Goal: Task Accomplishment & Management: Manage account settings

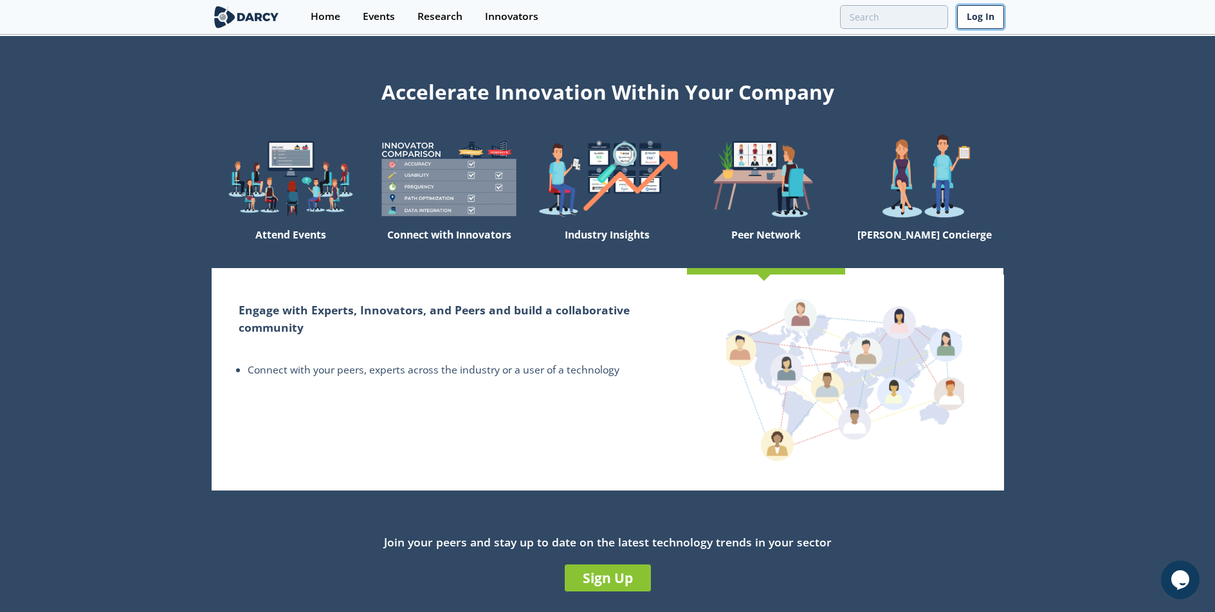
click at [980, 19] on link "Log In" at bounding box center [980, 17] width 47 height 24
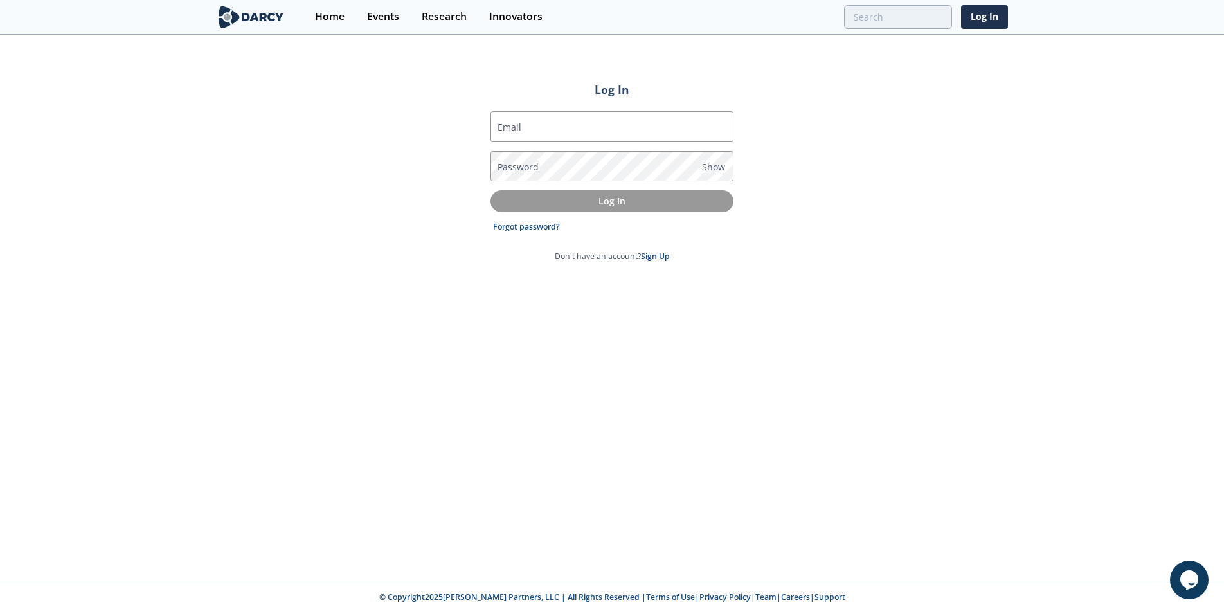
type input "[PERSON_NAME][EMAIL_ADDRESS][PERSON_NAME][DOMAIN_NAME]"
click at [545, 227] on link "Forgot password?" at bounding box center [526, 227] width 67 height 12
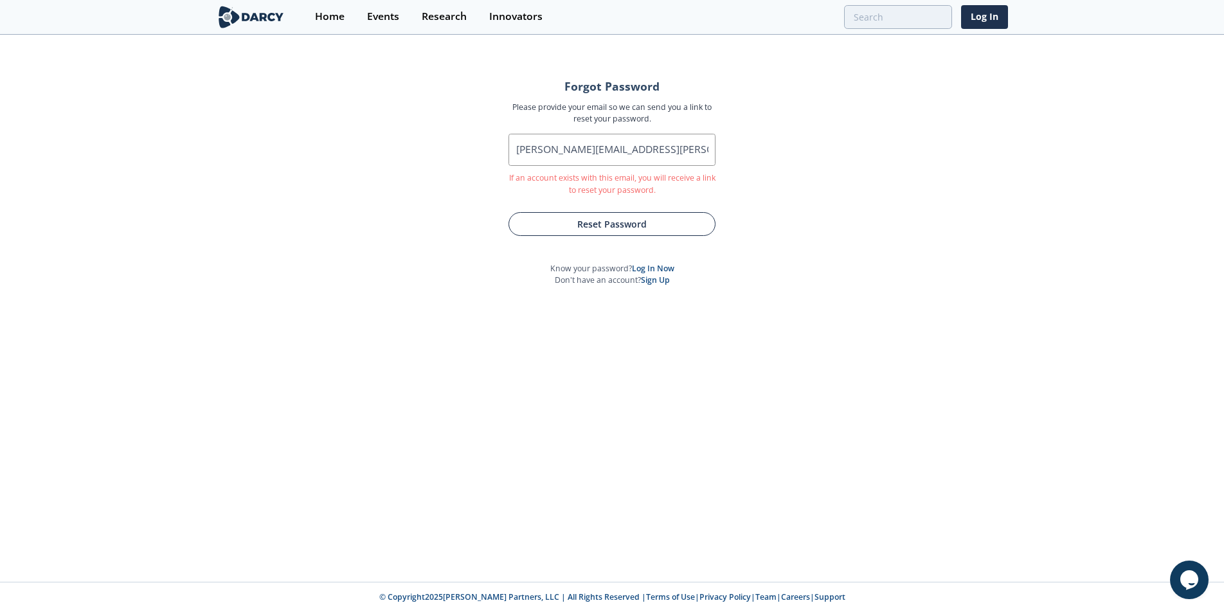
click at [616, 223] on button "Reset Password" at bounding box center [612, 224] width 207 height 24
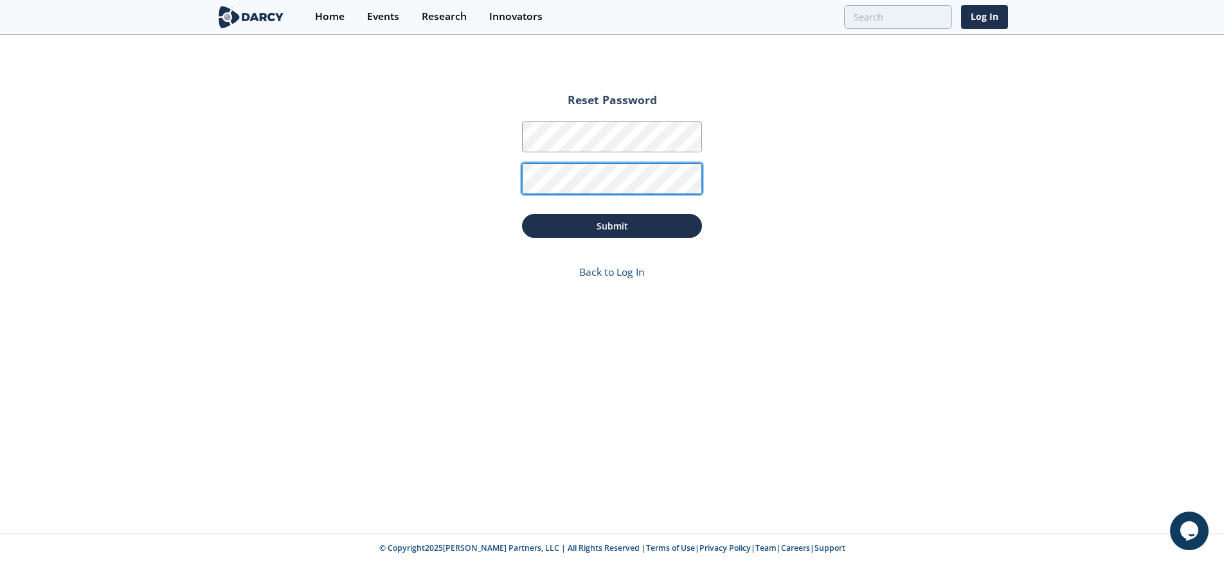
click at [519, 182] on form "Reset Password Password Password Confirmation Submit Back to Log In" at bounding box center [612, 189] width 216 height 217
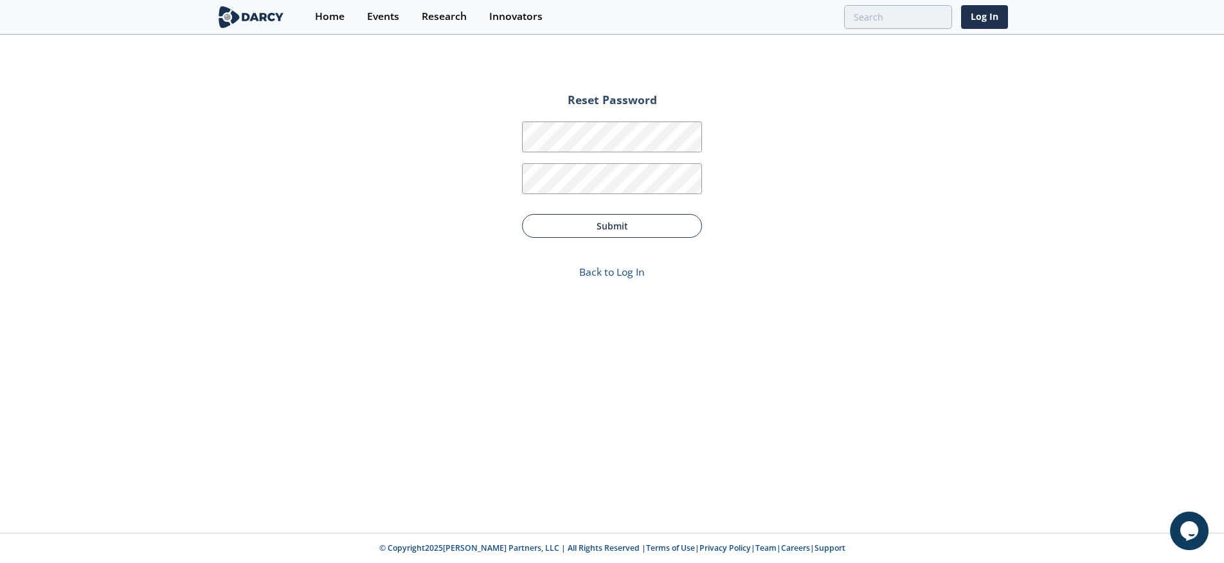
click at [597, 228] on button "Submit" at bounding box center [612, 226] width 180 height 24
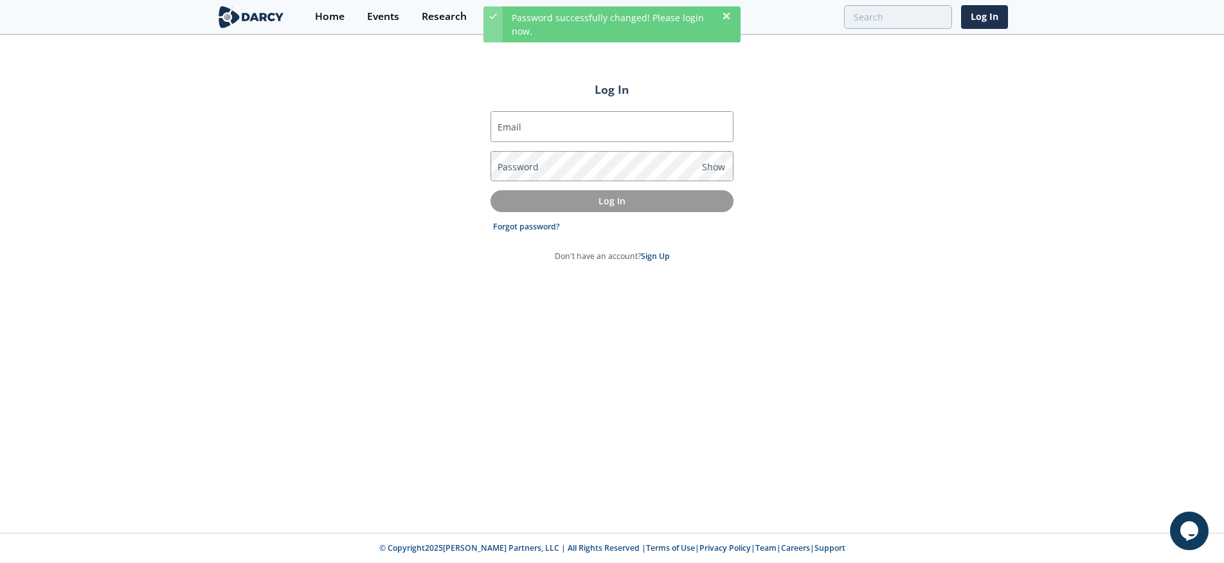
type input "[PERSON_NAME][EMAIL_ADDRESS][PERSON_NAME][DOMAIN_NAME]"
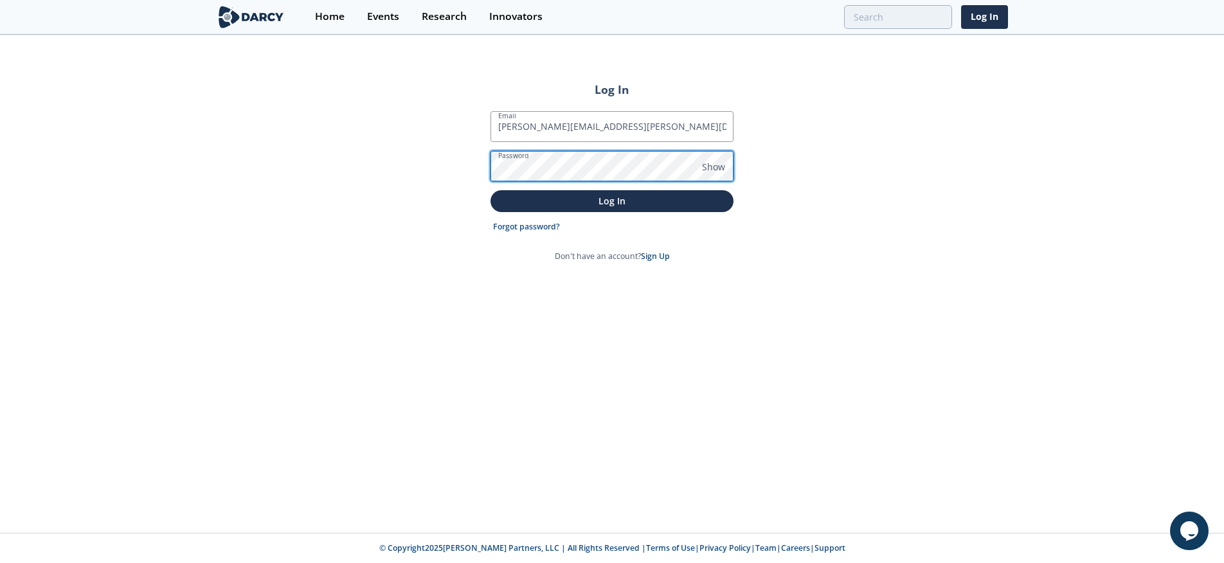
scroll to position [0, 126503]
click at [797, 190] on div "Log In Email kelli.hartsock@trindgroup.com Password Show Log In Forgot password…" at bounding box center [612, 284] width 1224 height 497
click at [770, 184] on div "Log In Email kelli.hartsock@trindgroup.com Password Show Log In Forgot password…" at bounding box center [612, 284] width 1224 height 497
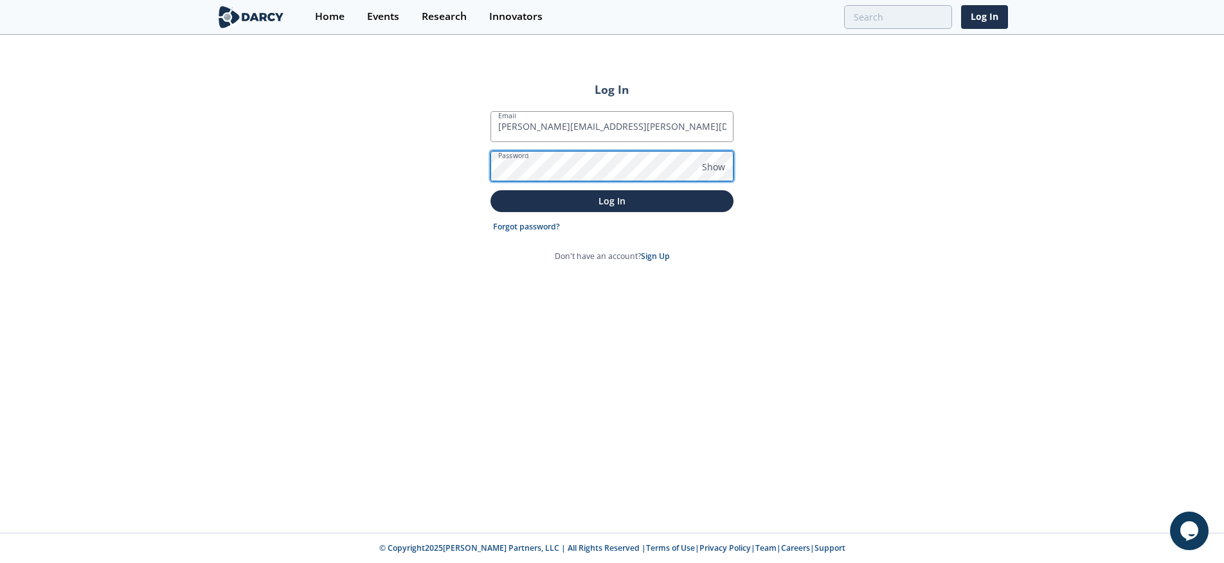
click at [460, 152] on div "Log In Email kelli.hartsock@trindgroup.com Password Show Log In Forgot password…" at bounding box center [612, 284] width 1224 height 497
click at [515, 301] on div "Log In Email kelli.hartsock@trindgroup.com Password Show Log In Forgot password…" at bounding box center [612, 284] width 1224 height 497
click at [390, 164] on div "Log In Email kelli.hartsock@trindgroup.com Password Show Log In Forgot password…" at bounding box center [612, 284] width 1224 height 497
drag, startPoint x: 509, startPoint y: 343, endPoint x: 561, endPoint y: 186, distance: 165.3
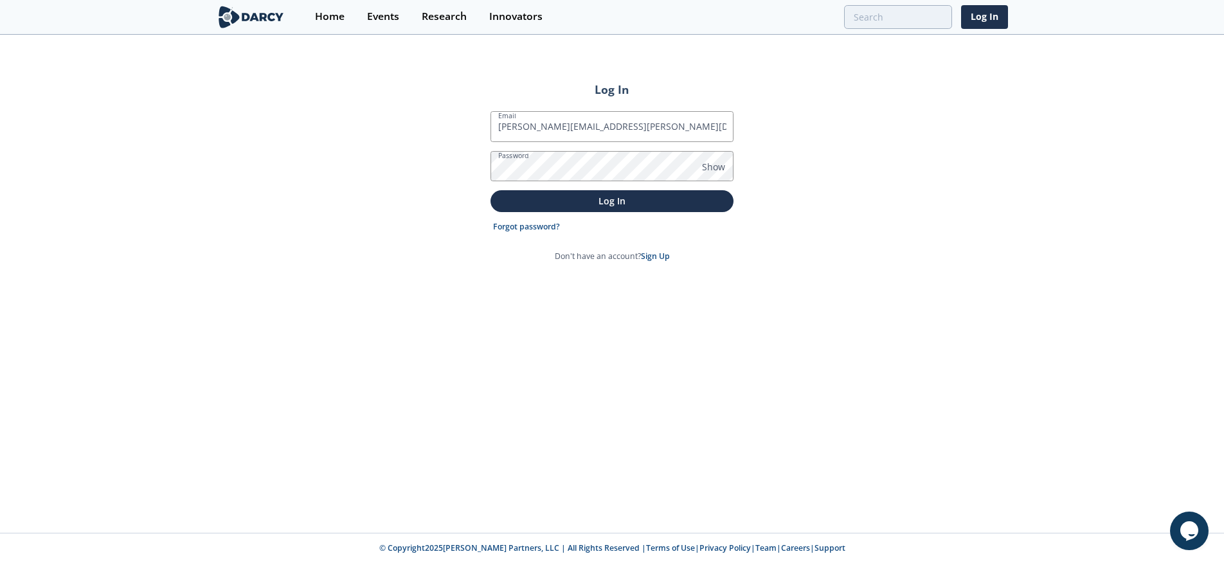
click at [510, 342] on div "Log In Email kelli.hartsock@trindgroup.com Password Show Log In Forgot password…" at bounding box center [612, 284] width 1224 height 497
click at [620, 199] on p "Log In" at bounding box center [612, 201] width 225 height 14
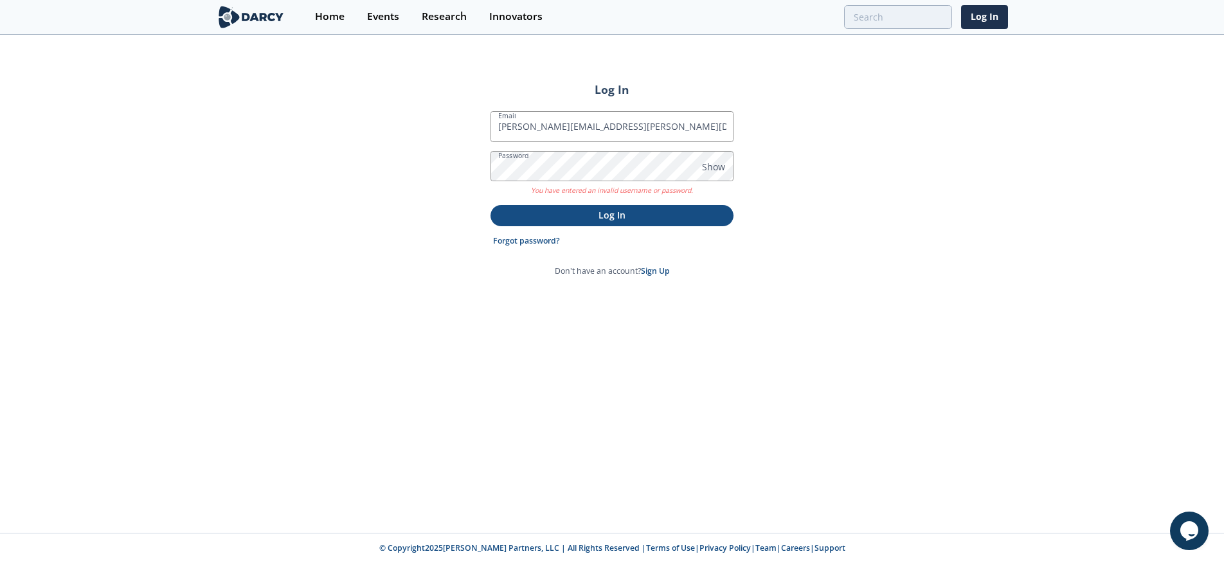
click at [541, 391] on div "Log In Email kelli.hartsock@trindgroup.com Password Show You have entered an in…" at bounding box center [612, 284] width 1224 height 497
click at [518, 242] on link "Forgot password?" at bounding box center [526, 241] width 67 height 12
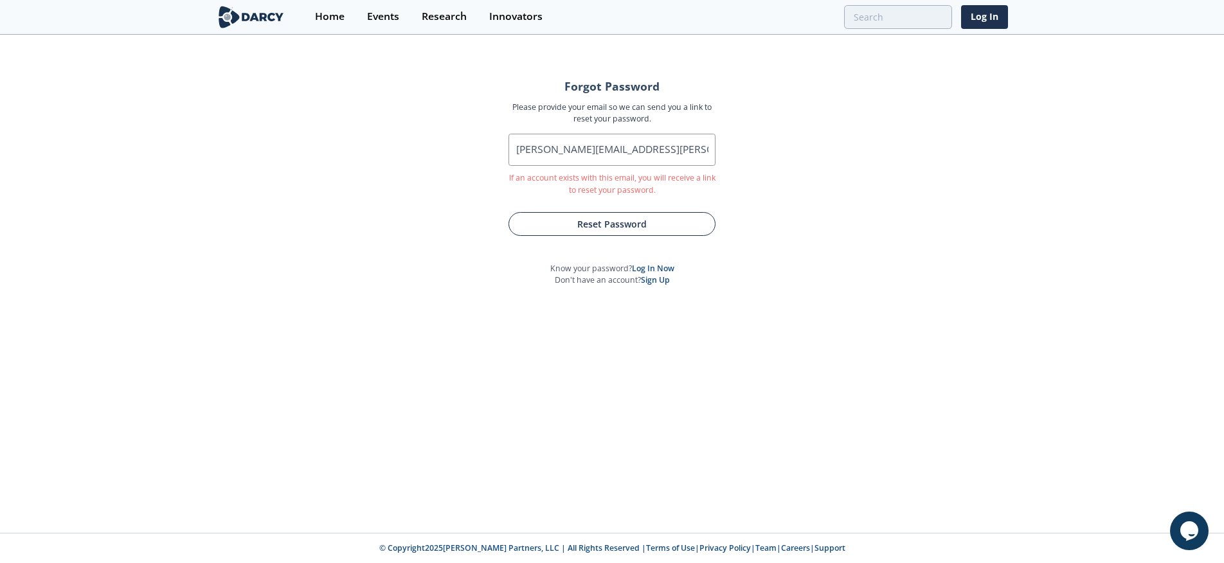
click at [623, 226] on button "Reset Password" at bounding box center [612, 224] width 207 height 24
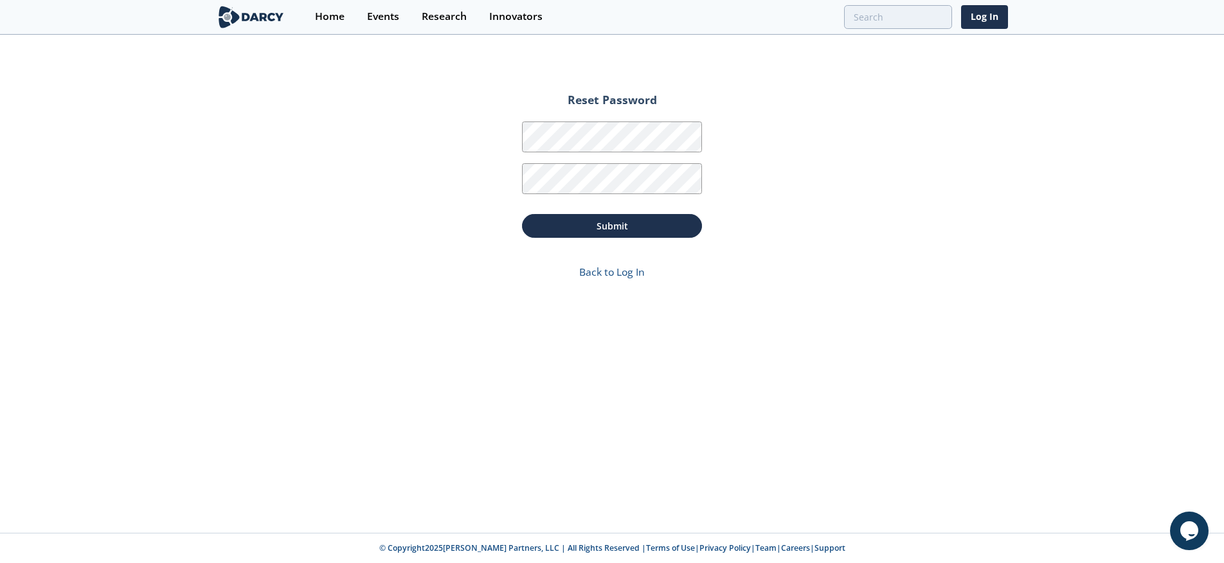
click at [850, 190] on div "Reset Password Password Password Confirmation Submit Back to Log In" at bounding box center [612, 284] width 1224 height 497
click at [473, 132] on div "Reset Password Password Password Confirmation Submit Back to Log In" at bounding box center [612, 284] width 1224 height 497
click at [926, 309] on div "Reset Password Password Password Confirmation Submit Back to Log In" at bounding box center [612, 284] width 1224 height 497
click at [733, 186] on div "Reset Password Password Password Confirmation Submit Back to Log In" at bounding box center [612, 284] width 1224 height 497
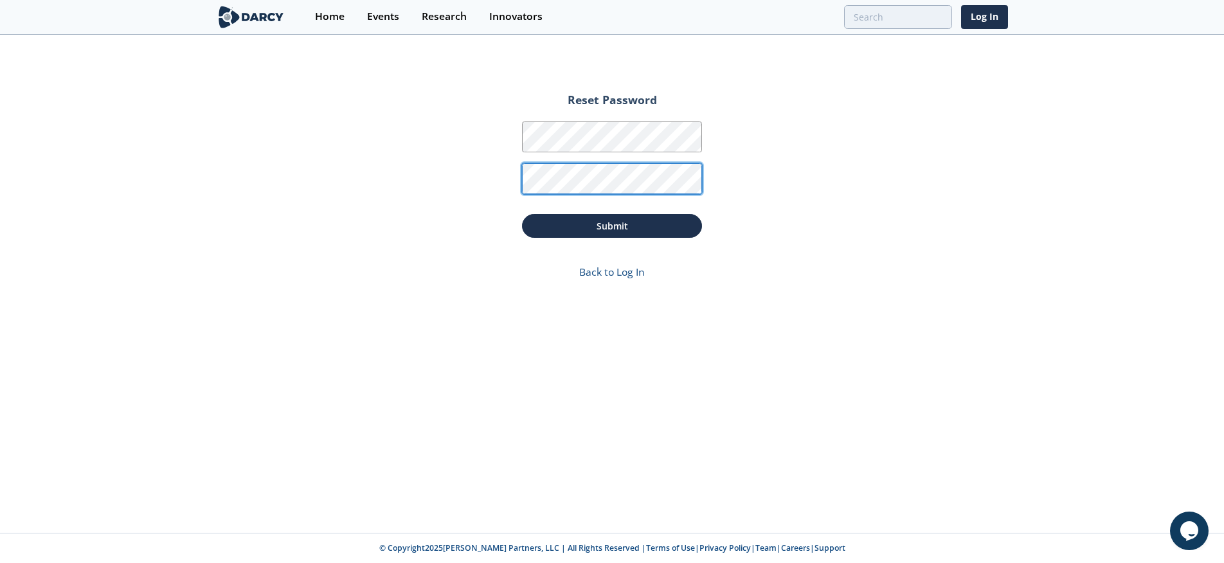
scroll to position [0, 126265]
click at [472, 175] on div "Reset Password Password Password Confirmation Submit Back to Log In" at bounding box center [612, 284] width 1224 height 497
click at [395, 167] on div "Reset Password Password Password Confirmation Submit Back to Log In" at bounding box center [612, 284] width 1224 height 497
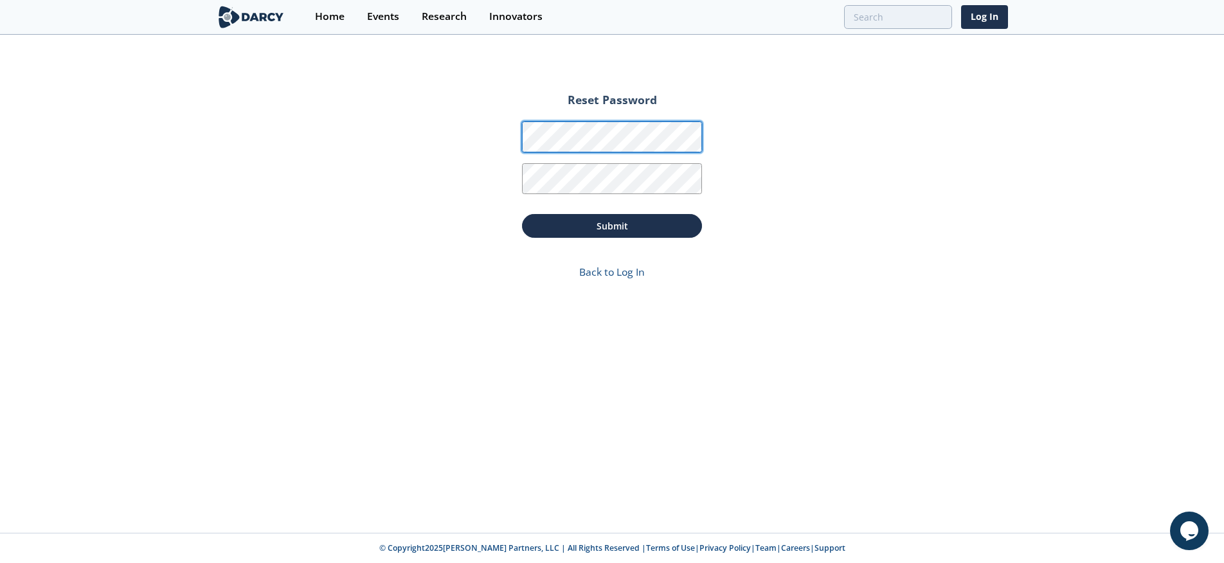
click at [456, 132] on div "Reset Password Password Password Confirmation Submit Back to Log In" at bounding box center [612, 284] width 1224 height 497
click at [953, 475] on div "Reset Password Password Password Confirmation Submit Back to Log In" at bounding box center [612, 284] width 1224 height 497
click at [676, 447] on div "Reset Password Password Password Confirmation Submit Back to Log In" at bounding box center [612, 284] width 1224 height 497
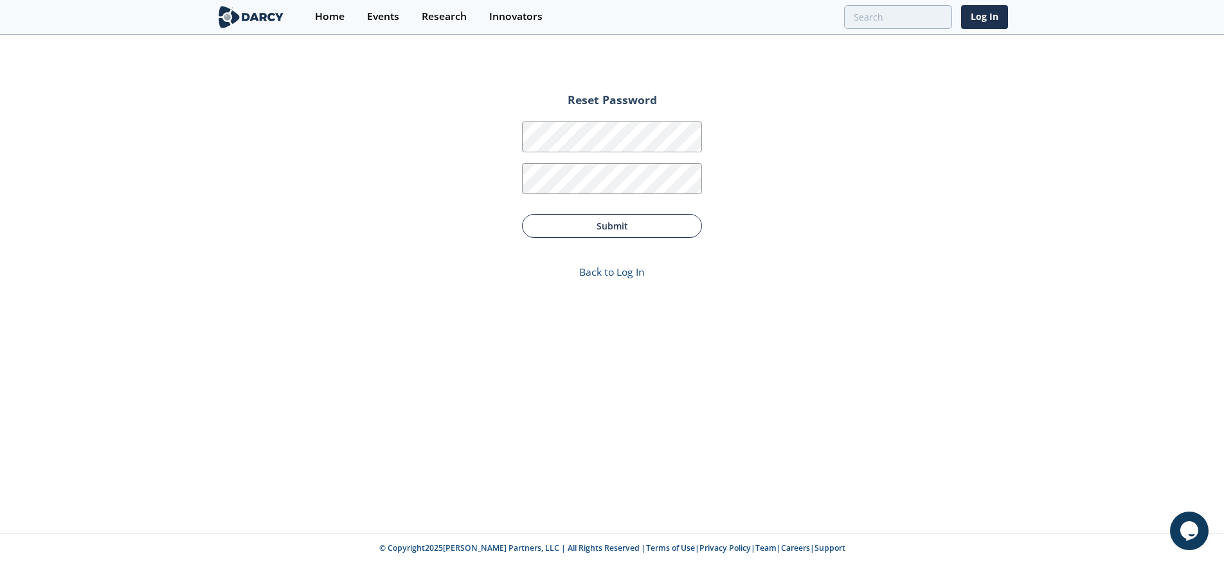
click at [613, 228] on button "Submit" at bounding box center [612, 226] width 180 height 24
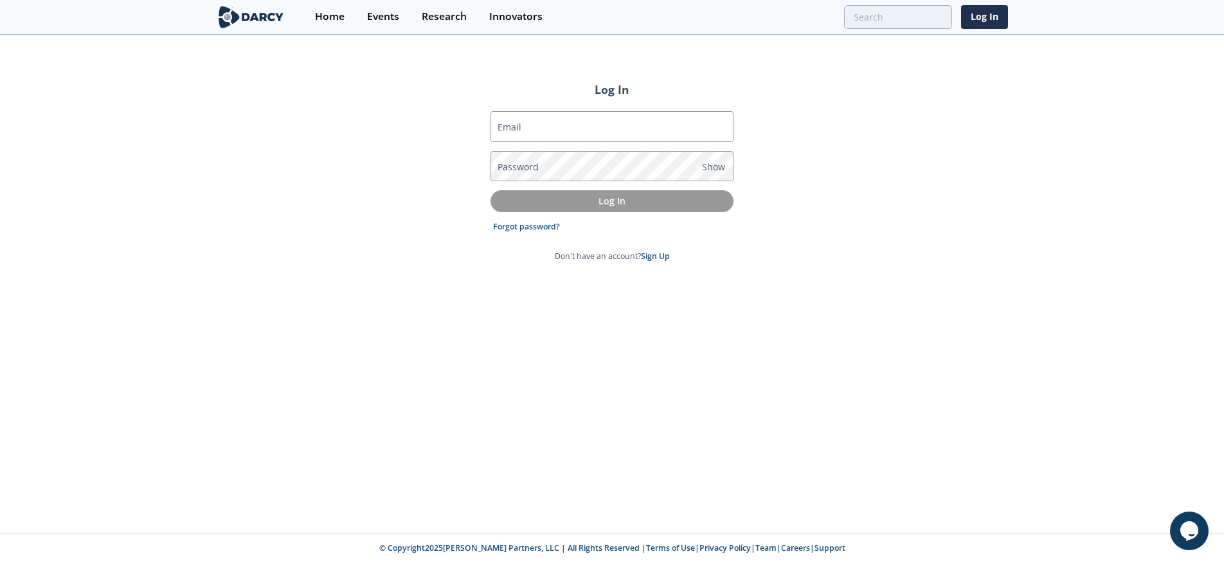
drag, startPoint x: 952, startPoint y: 388, endPoint x: 947, endPoint y: 381, distance: 8.7
click at [952, 388] on div "Log In Email Password Show Log In Forgot password? Don't have an account? Sign …" at bounding box center [612, 284] width 1224 height 497
click at [550, 135] on input "Email" at bounding box center [612, 126] width 243 height 31
type input "kelli.hartsock@trindgroup.com"
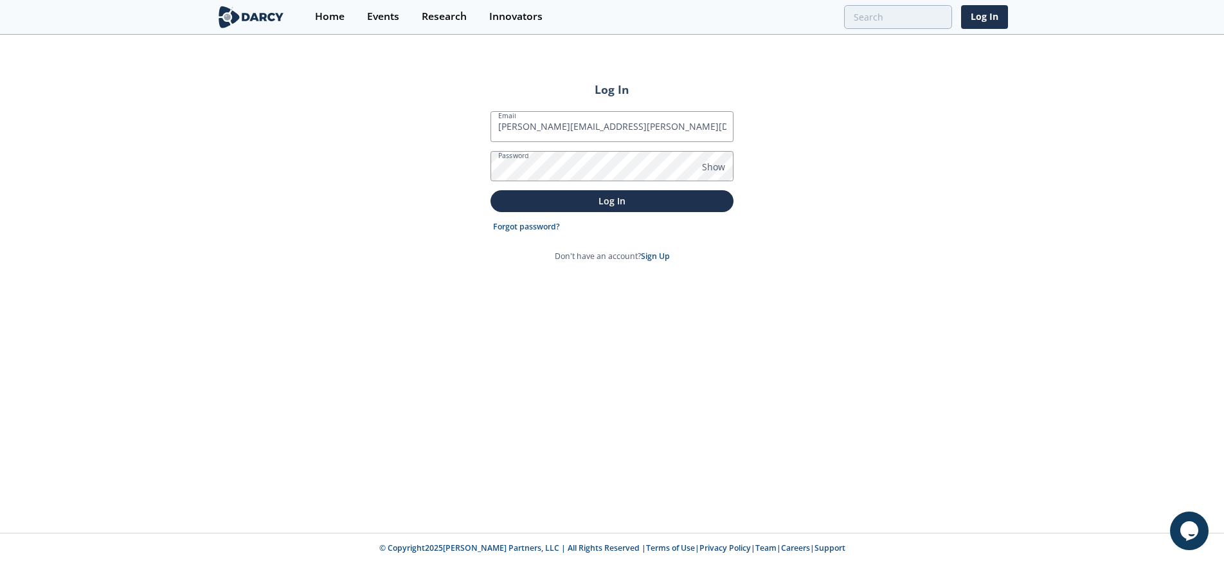
click at [845, 319] on div "Log In Email kelli.hartsock@trindgroup.com Password Show Log In Forgot password…" at bounding box center [612, 284] width 1224 height 497
click at [628, 202] on p "Log In" at bounding box center [612, 201] width 225 height 14
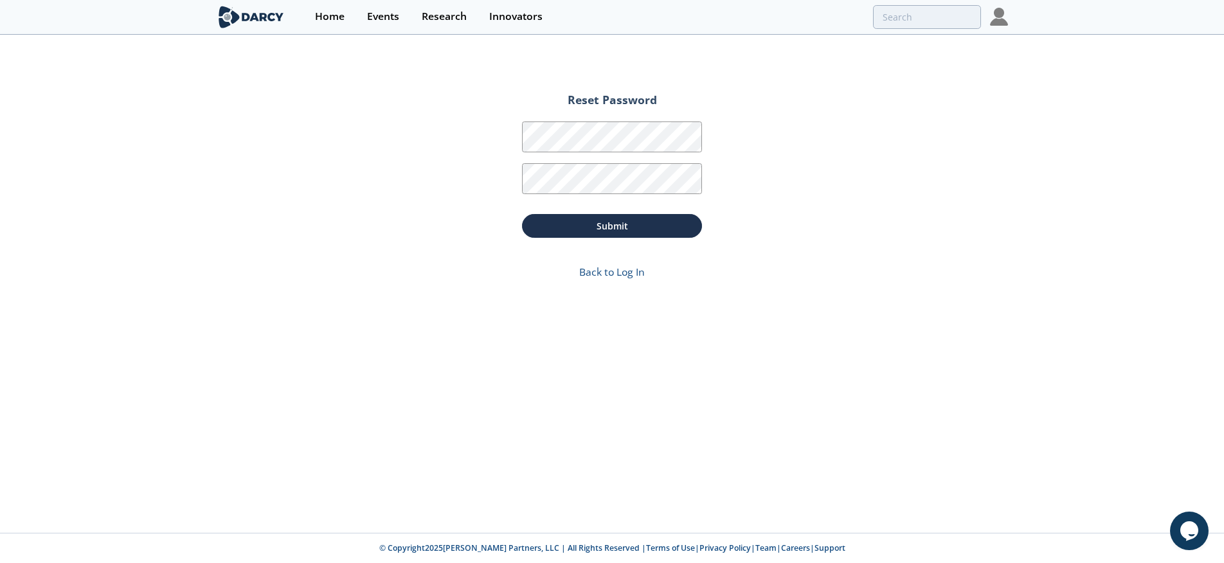
click at [647, 393] on div "Reset Password Password Password Confirmation Submit Back to Log In" at bounding box center [612, 284] width 1224 height 497
click at [617, 405] on div "Reset Password Password Password Confirmation Submit Back to Log In" at bounding box center [612, 284] width 1224 height 497
click at [839, 361] on div "Reset Password Password Password Confirmation Submit Back to Log In" at bounding box center [612, 284] width 1224 height 497
click at [615, 227] on button "Submit" at bounding box center [612, 226] width 180 height 24
click at [589, 432] on div "Reset Password Password Password Confirmation Submit Back to Log In" at bounding box center [612, 284] width 1224 height 497
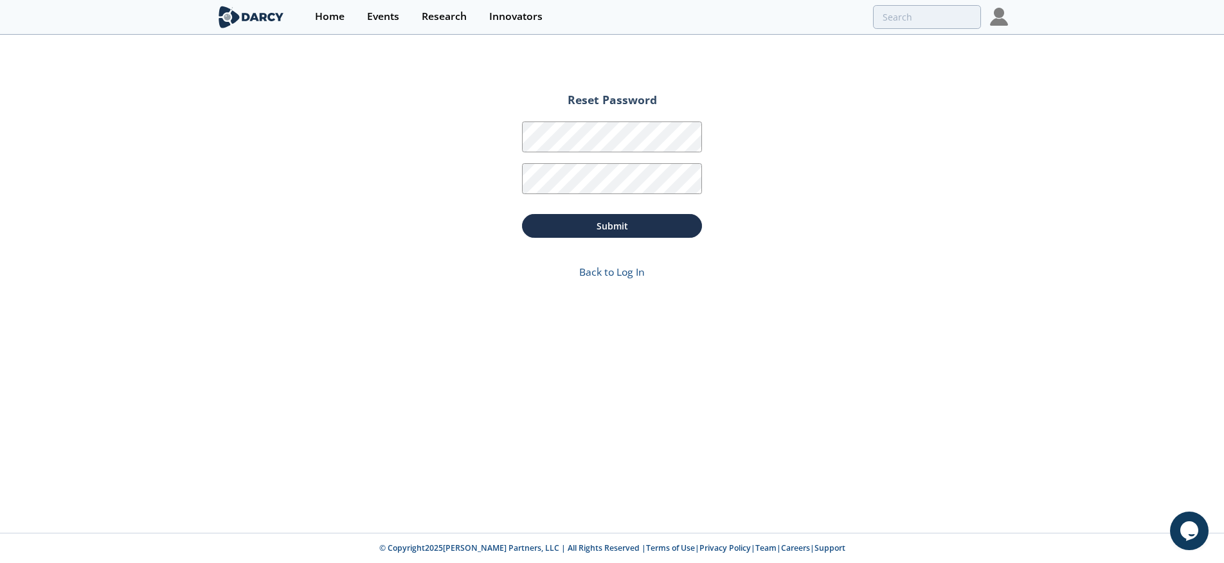
drag, startPoint x: 653, startPoint y: 371, endPoint x: 645, endPoint y: 328, distance: 43.8
click at [653, 371] on div "Reset Password Password Password Confirmation Submit Back to Log In" at bounding box center [612, 284] width 1224 height 497
click at [965, 293] on div "Reset Password Password Password Confirmation Submit Back to Log In" at bounding box center [612, 284] width 1224 height 497
click at [997, 14] on img at bounding box center [999, 17] width 18 height 18
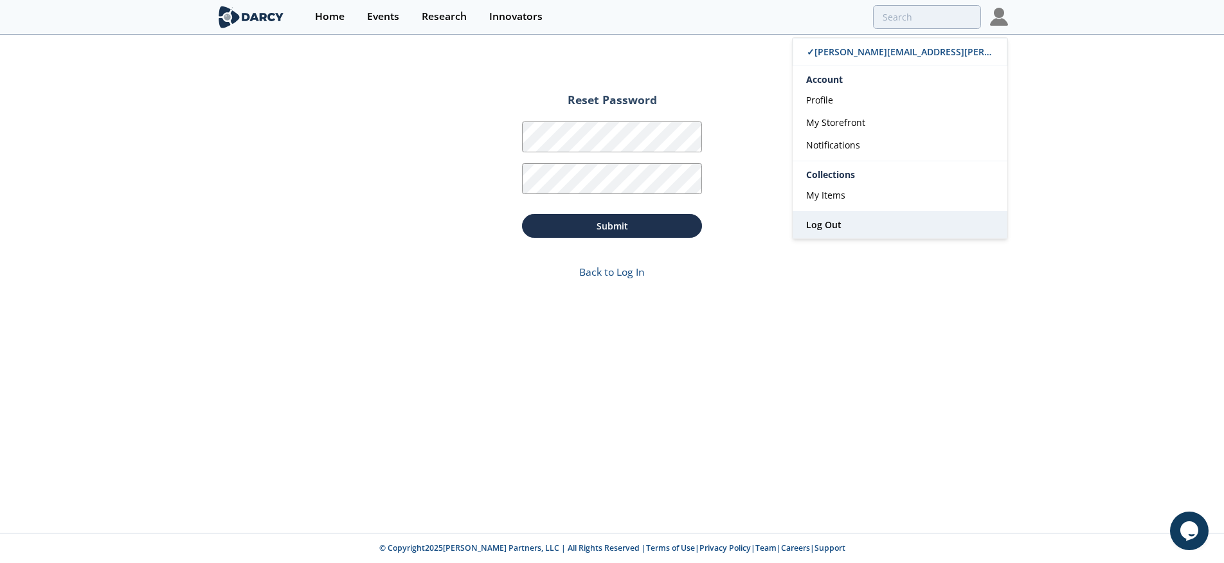
click at [824, 222] on span "Log Out" at bounding box center [823, 225] width 35 height 12
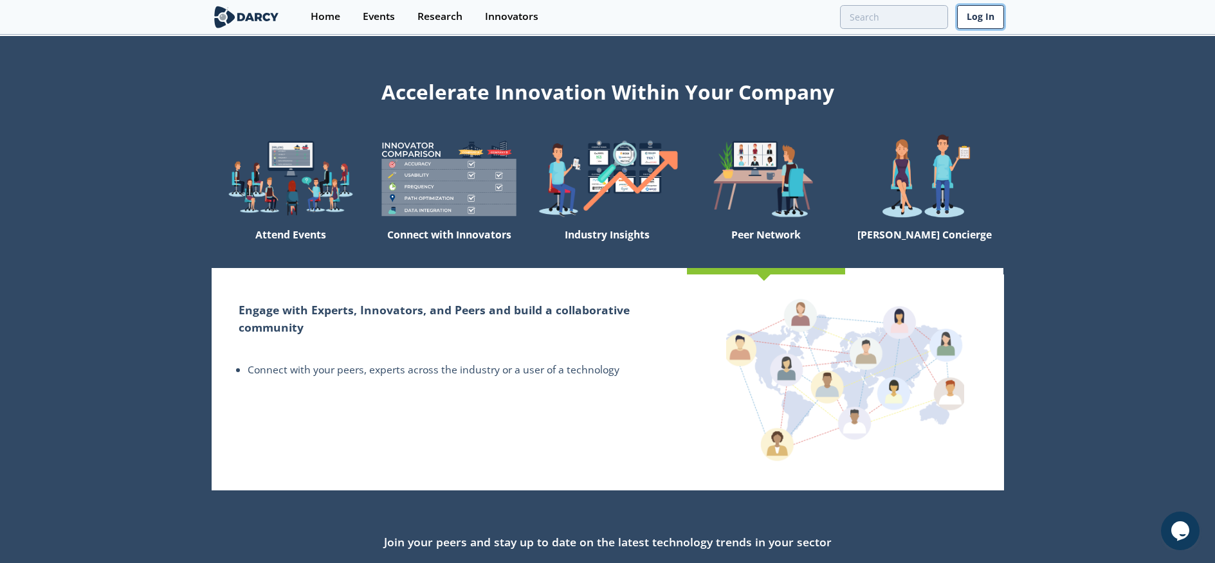
click at [967, 20] on link "Log In" at bounding box center [980, 17] width 47 height 24
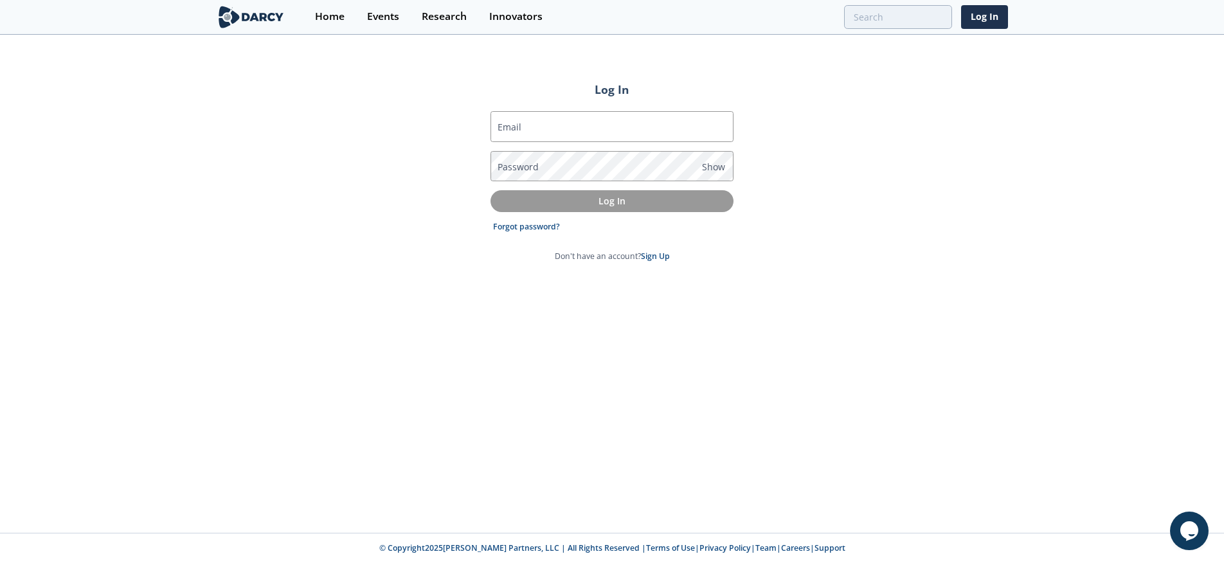
type input "[PERSON_NAME][EMAIL_ADDRESS][PERSON_NAME][DOMAIN_NAME]"
click at [521, 228] on link "Forgot password?" at bounding box center [526, 227] width 67 height 12
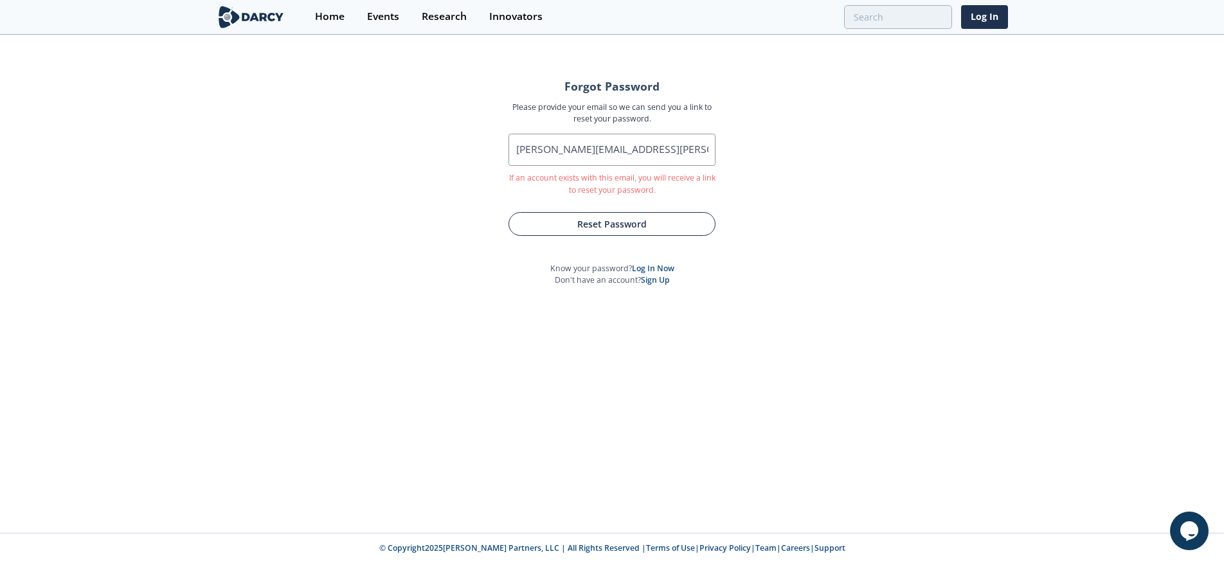
click at [628, 224] on button "Reset Password" at bounding box center [612, 224] width 207 height 24
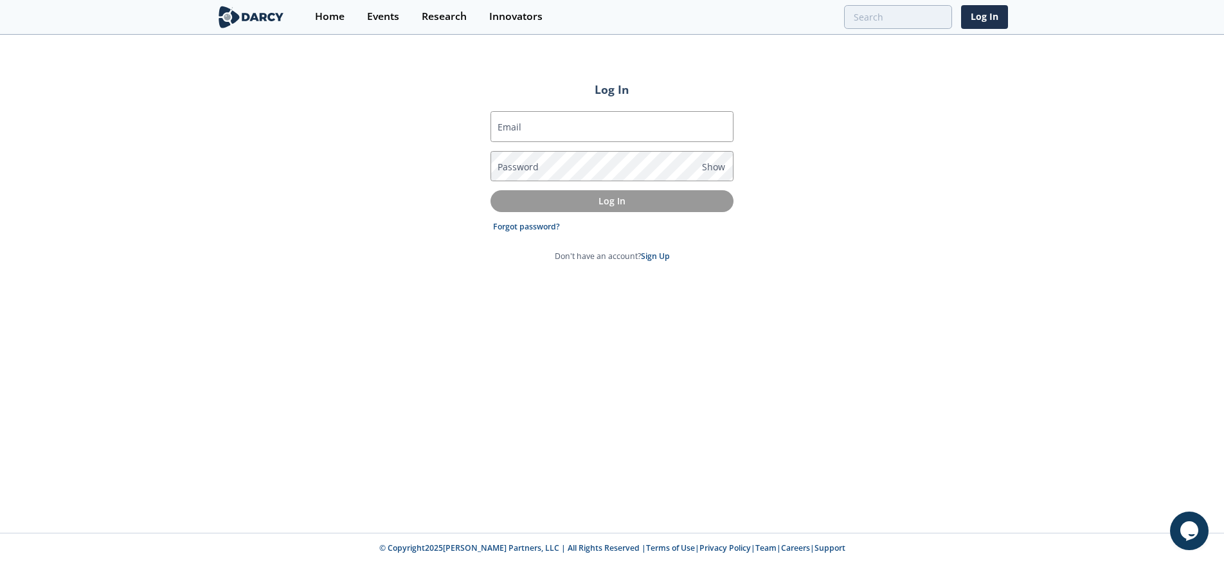
click at [588, 447] on div "Log In Email Password Show Log In Forgot password? Don't have an account? Sign …" at bounding box center [612, 284] width 1224 height 497
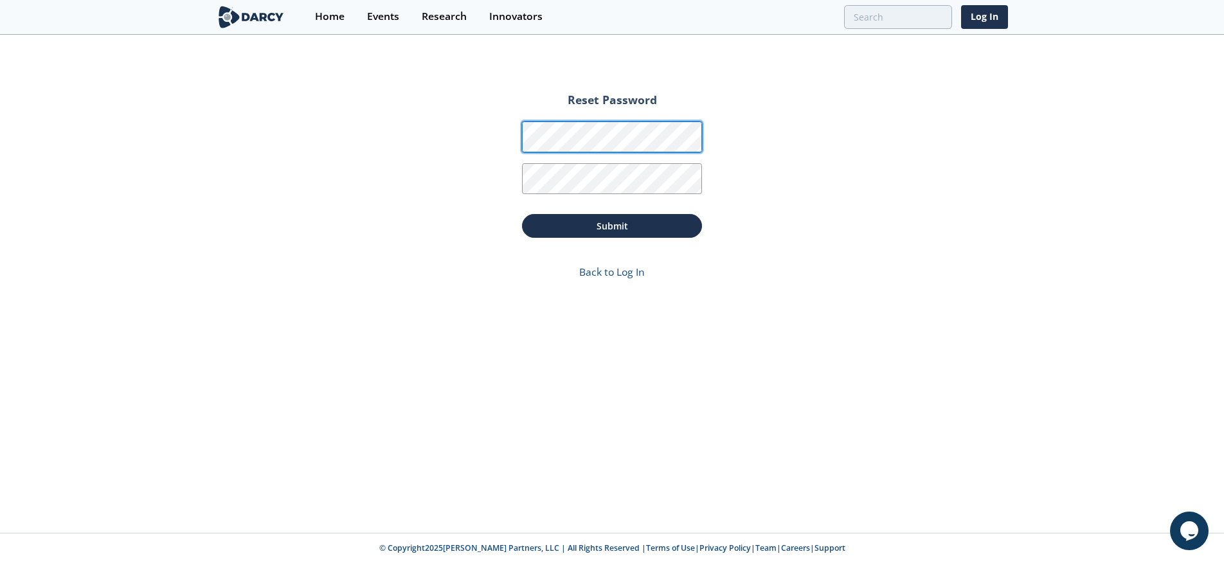
click at [489, 132] on div "Reset Password Password Password Confirmation Submit Back to Log In" at bounding box center [612, 284] width 1224 height 497
click at [717, 321] on div "Reset Password Password Password Confirmation Submit Back to Log In" at bounding box center [612, 284] width 1224 height 497
click at [852, 457] on div "Reset Password Password Password Confirmation Submit Back to Log In" at bounding box center [612, 284] width 1224 height 497
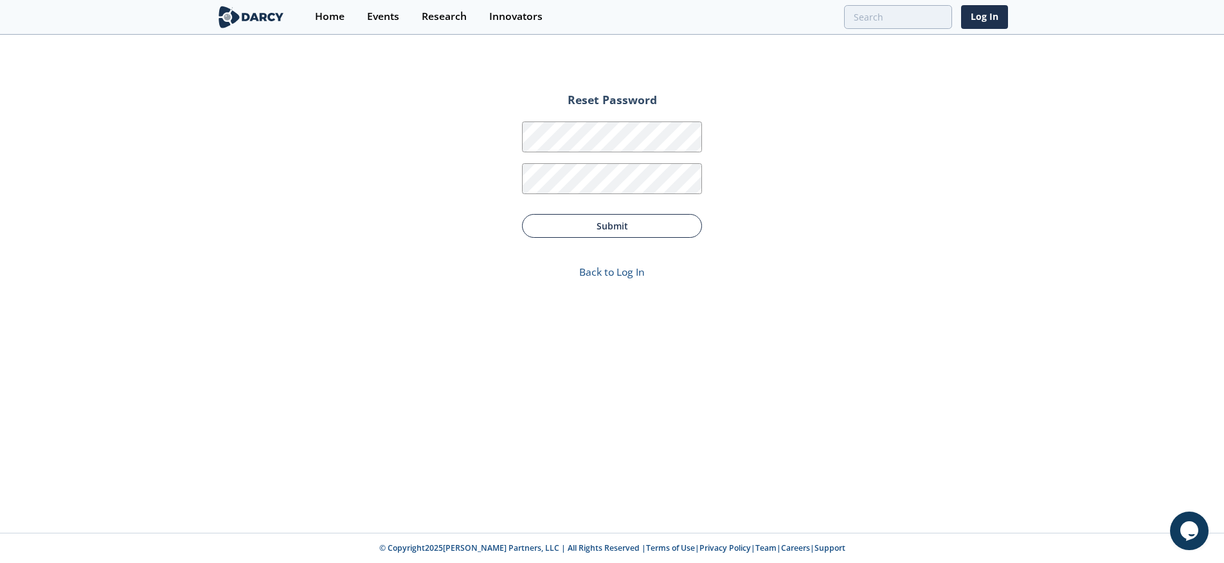
click at [605, 229] on button "Submit" at bounding box center [612, 226] width 180 height 24
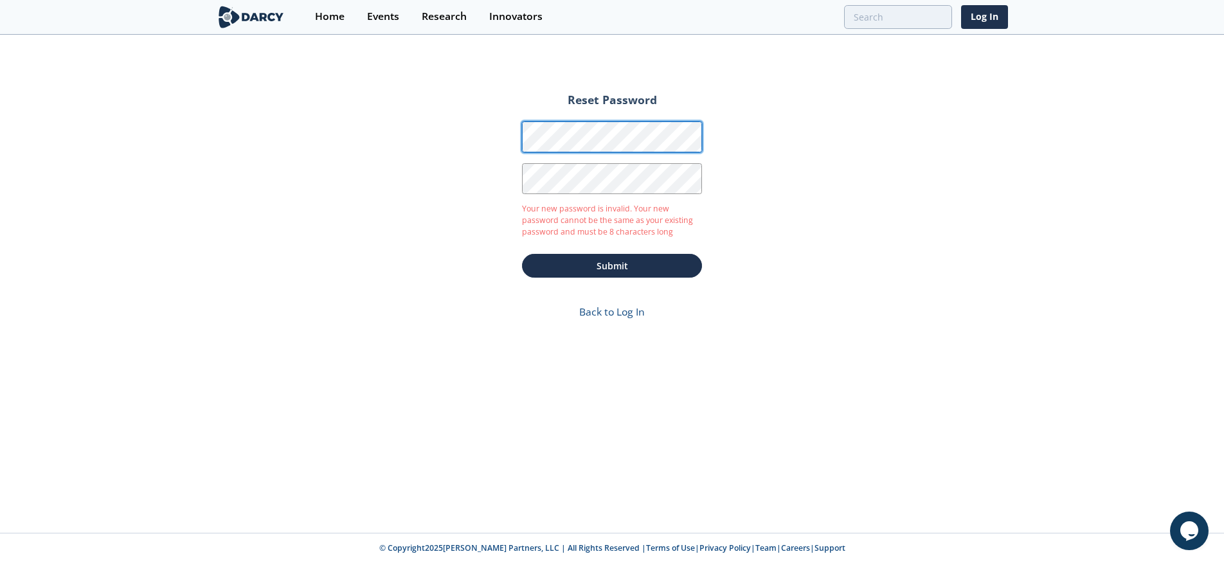
click at [492, 136] on div "Reset Password Password Password Confirmation Your new password is invalid. You…" at bounding box center [612, 284] width 1224 height 497
click at [534, 444] on div "Reset Password Password Password Confirmation Your new password is invalid. You…" at bounding box center [612, 284] width 1224 height 497
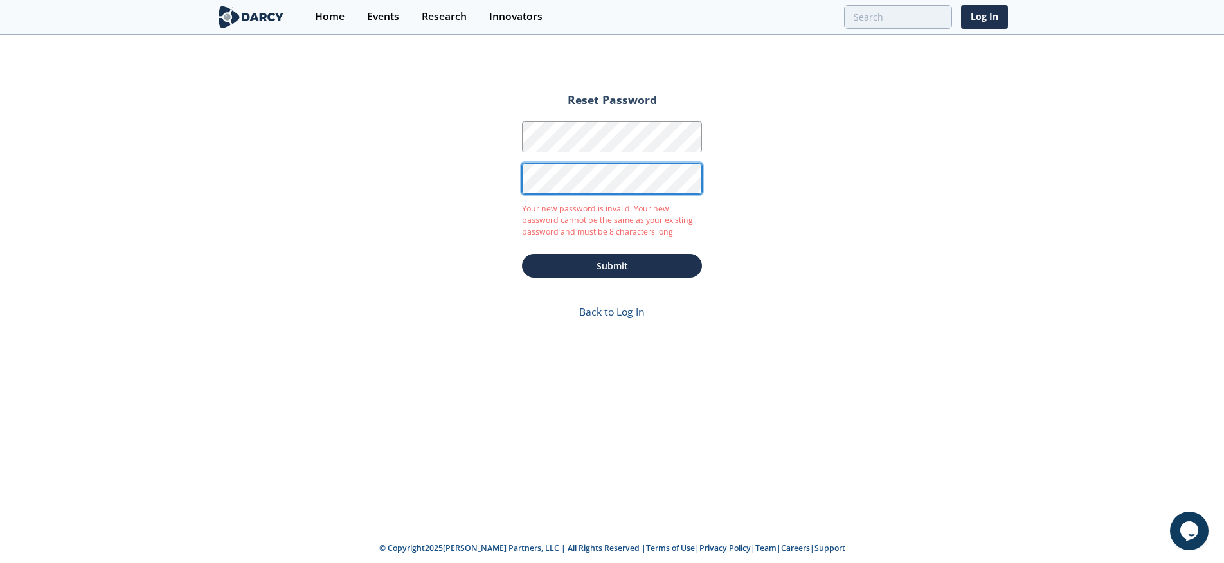
click at [485, 173] on div "Reset Password Password Password Confirmation Your new password is invalid. You…" at bounding box center [612, 284] width 1224 height 497
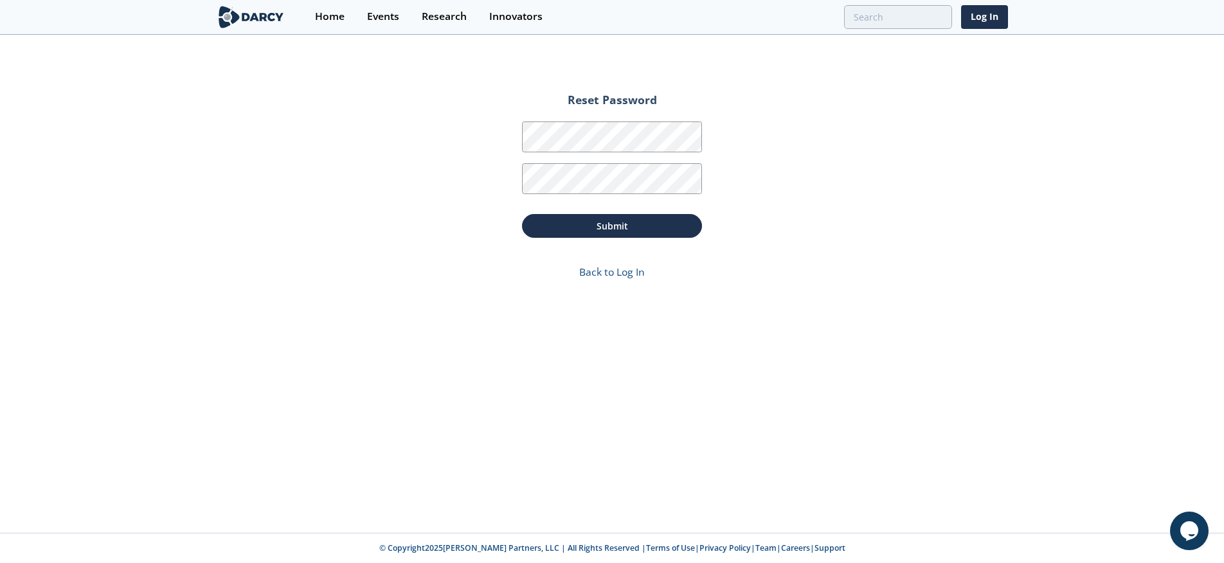
click at [716, 521] on div "Reset Password Password Password Confirmation Submit Back to Log In" at bounding box center [612, 284] width 1224 height 497
click at [477, 129] on div "Reset Password Password Password Confirmation Submit Back to Log In" at bounding box center [612, 284] width 1224 height 497
click at [579, 407] on div "Reset Password Password Password Confirmation Submit Back to Log In" at bounding box center [612, 284] width 1224 height 497
click at [470, 171] on div "Reset Password Password Password Confirmation Submit Back to Log In" at bounding box center [612, 284] width 1224 height 497
click at [500, 178] on div "Reset Password Password Password Confirmation Submit Back to Log In" at bounding box center [612, 284] width 1224 height 497
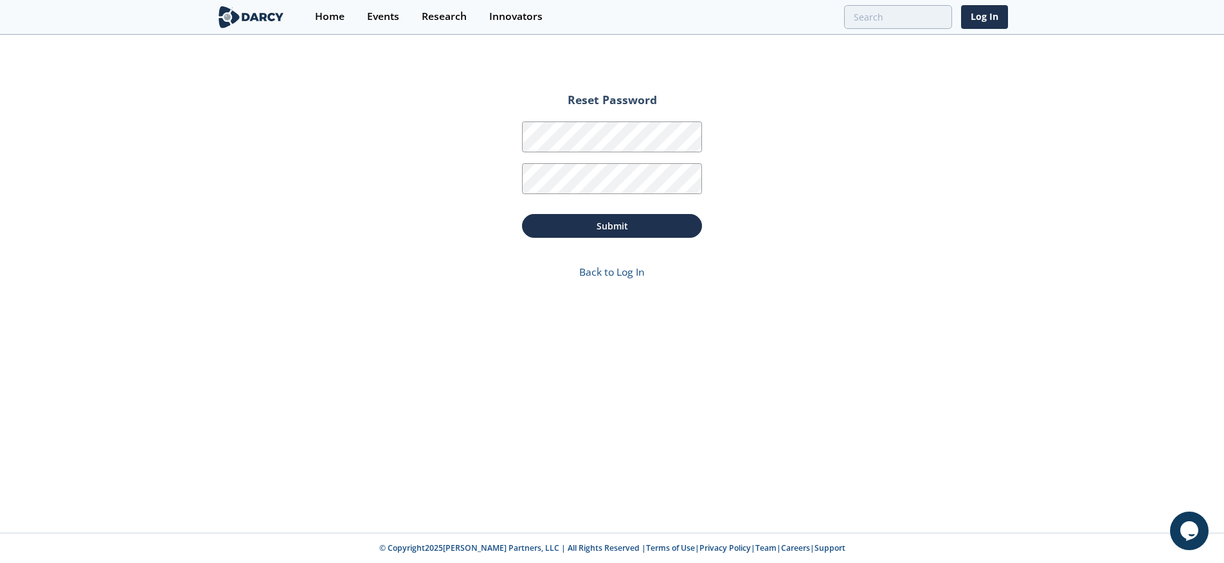
click at [652, 554] on p "© Copyright 2025 Darcy Partners, LLC | All Rights Reserved | Terms of Use | Pri…" at bounding box center [612, 549] width 952 height 12
click at [619, 225] on button "Submit" at bounding box center [612, 226] width 180 height 24
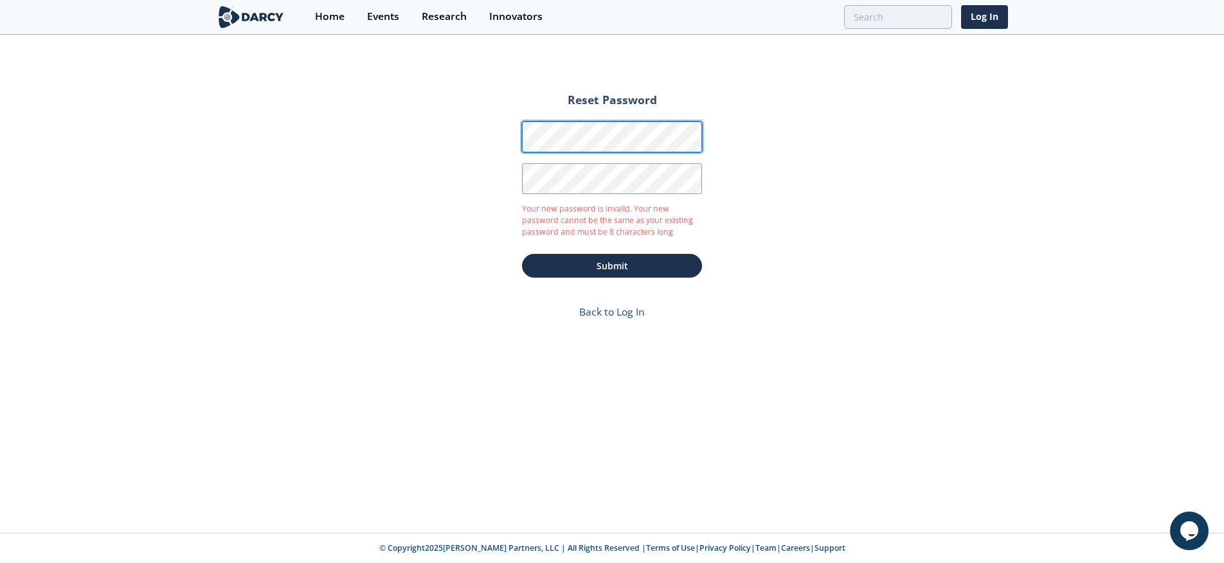
click at [438, 129] on div "Reset Password Password Password Confirmation Your new password is invalid. You…" at bounding box center [612, 284] width 1224 height 497
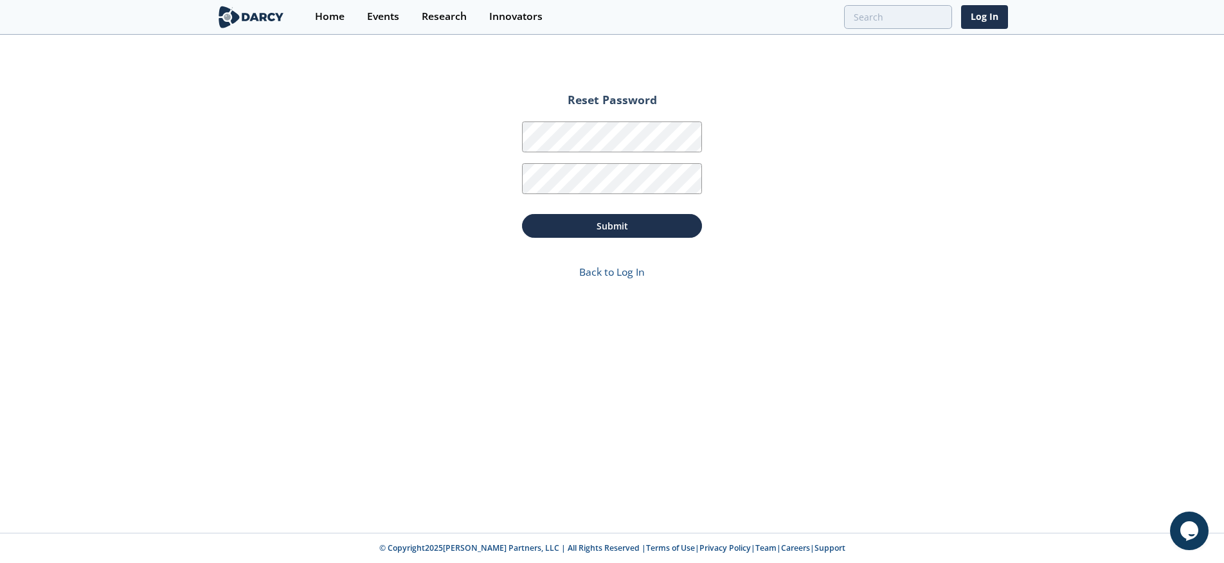
click at [410, 465] on div "Reset Password Password Password Confirmation Submit Back to Log In" at bounding box center [612, 284] width 1224 height 497
click at [469, 163] on div "Reset Password Password Password Confirmation Submit Back to Log In" at bounding box center [612, 284] width 1224 height 497
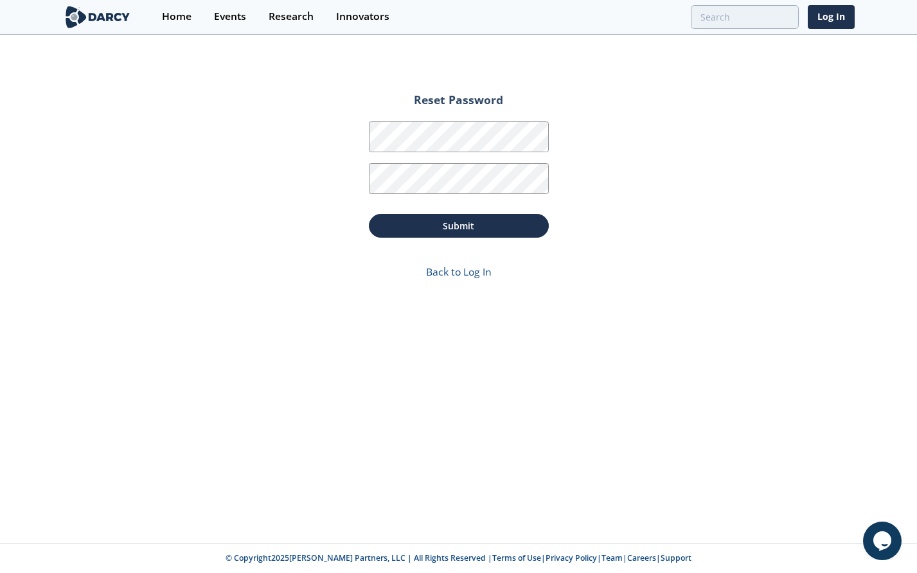
click at [444, 367] on div "Reset Password Password Password Confirmation Submit Back to Log In" at bounding box center [458, 289] width 917 height 507
click at [534, 563] on com-1password-button at bounding box center [458, 573] width 917 height 0
click at [453, 225] on button "Submit" at bounding box center [459, 226] width 180 height 24
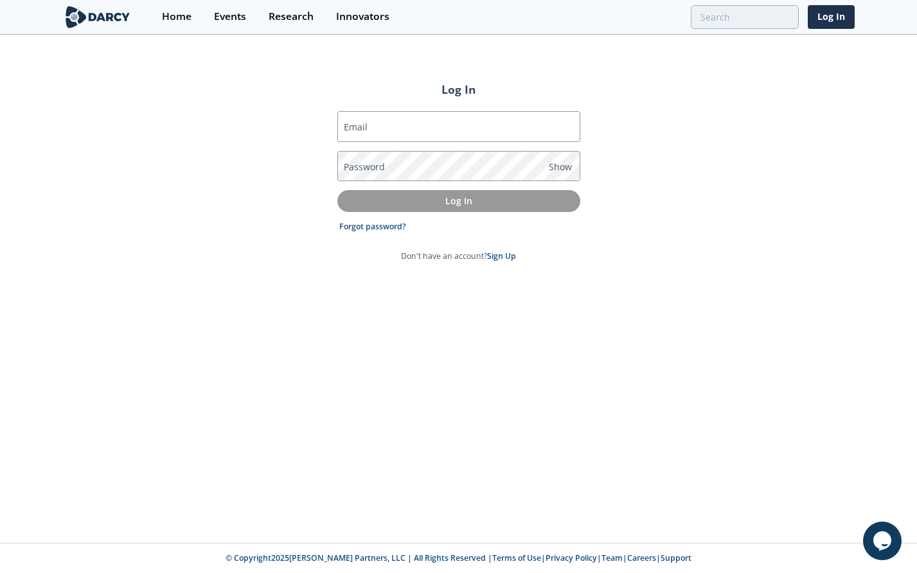
click at [524, 372] on div "Log In Email Password Show Log In Forgot password? Don't have an account? Sign …" at bounding box center [458, 289] width 917 height 507
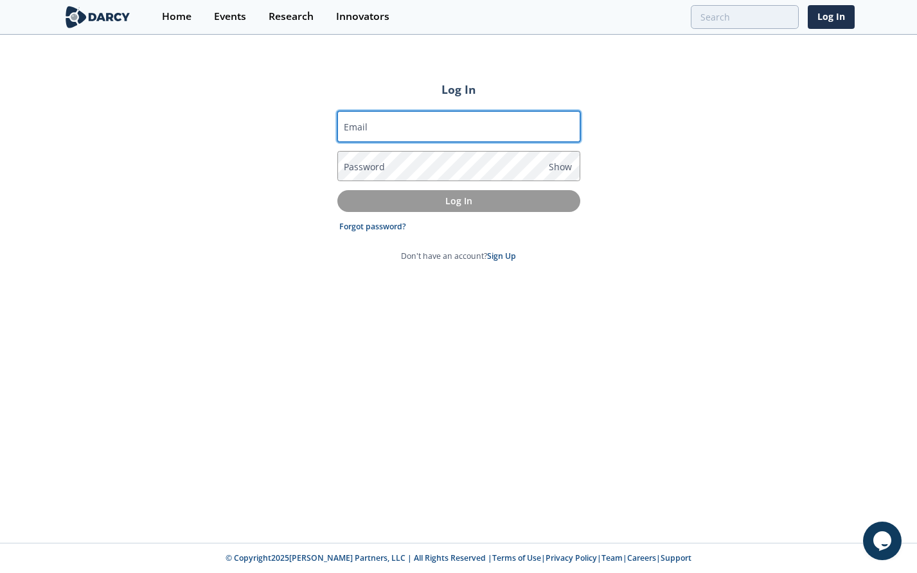
click at [401, 125] on input "Email" at bounding box center [459, 126] width 243 height 31
type input "[PERSON_NAME][EMAIL_ADDRESS][PERSON_NAME][DOMAIN_NAME]"
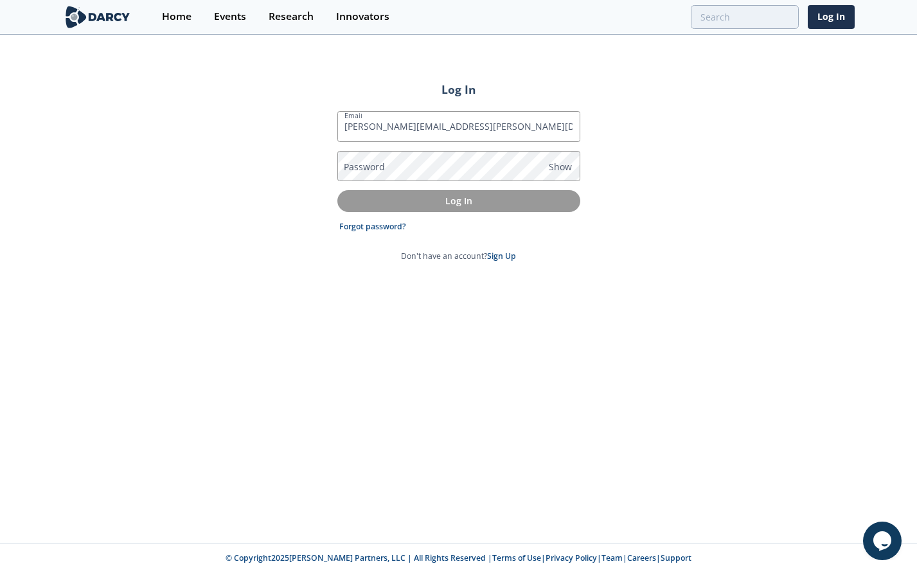
click at [702, 302] on div "Log In Email kelli.hartsock@trindgroup.com Password Show Log In Forgot password…" at bounding box center [458, 289] width 917 height 507
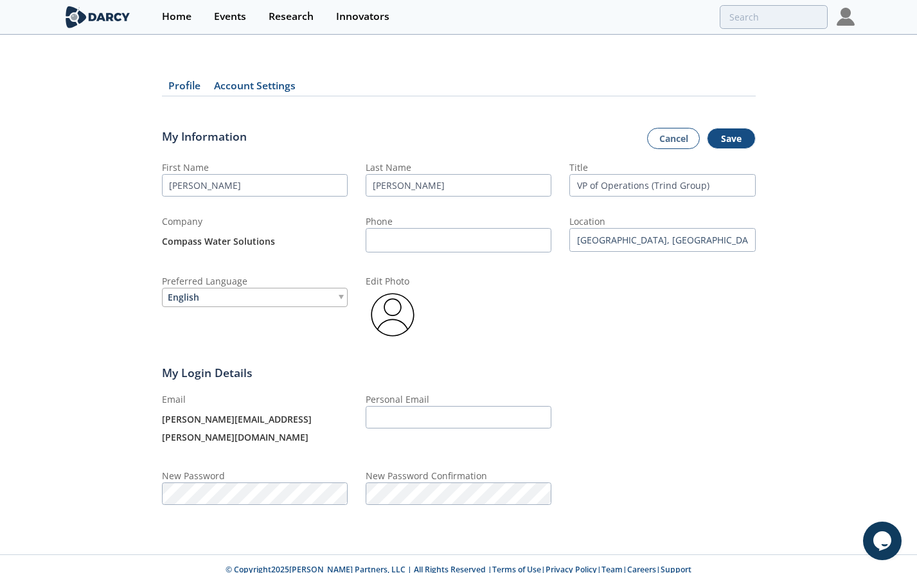
click at [849, 15] on img at bounding box center [846, 17] width 18 height 18
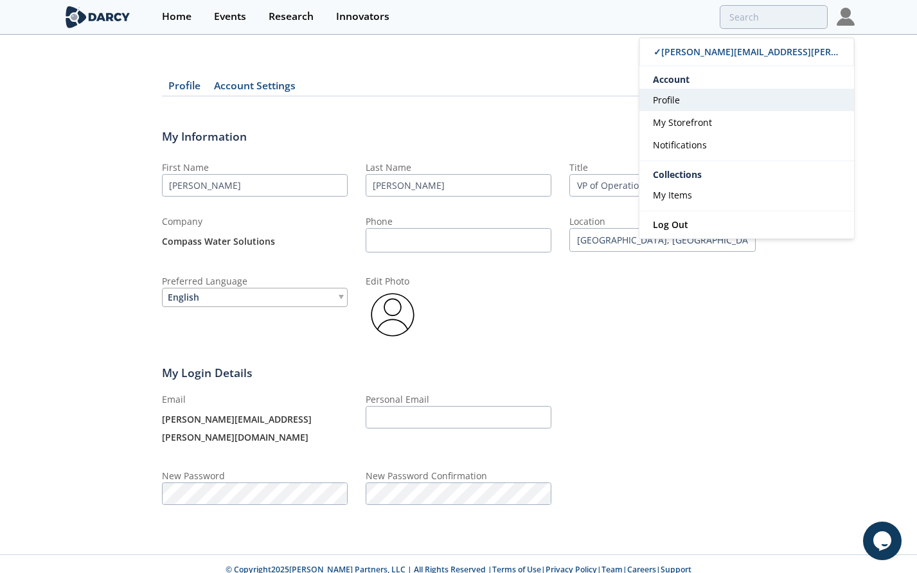
click at [667, 98] on span "Profile" at bounding box center [666, 100] width 27 height 12
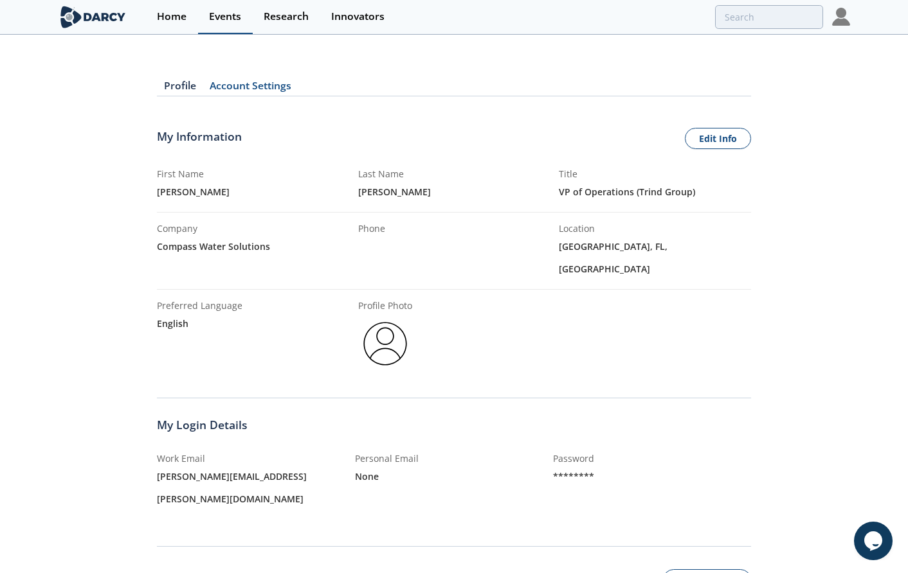
click at [227, 19] on div "Events" at bounding box center [225, 17] width 32 height 10
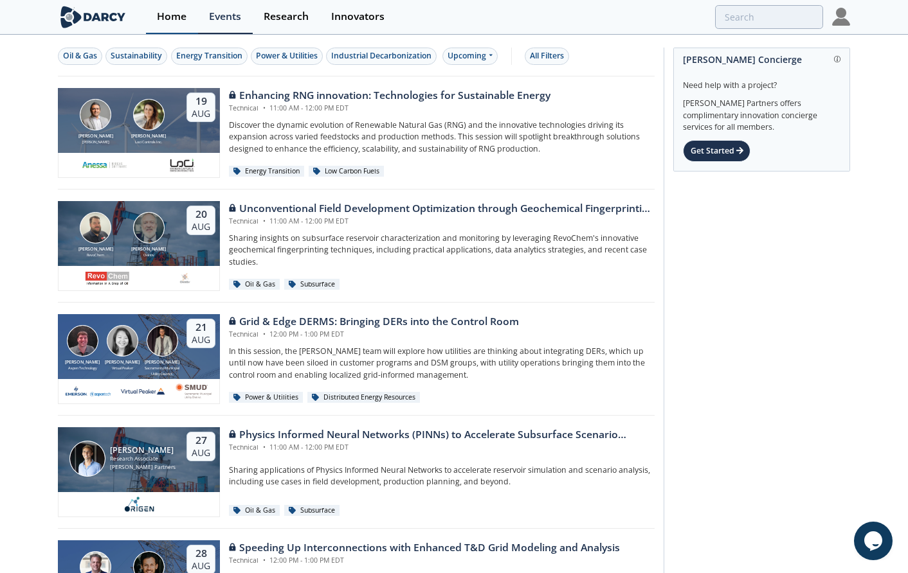
click at [174, 17] on div "Home" at bounding box center [172, 17] width 30 height 10
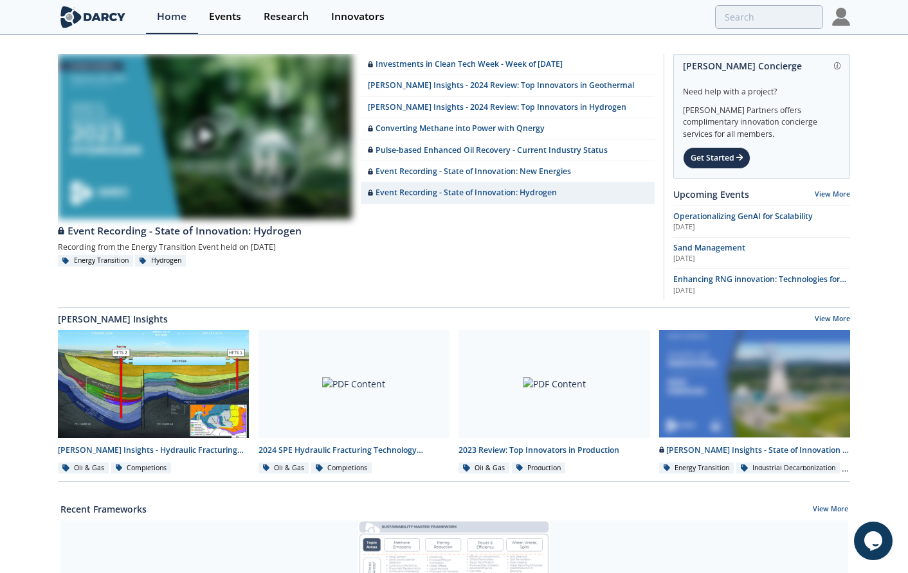
click at [833, 16] on img at bounding box center [841, 17] width 18 height 18
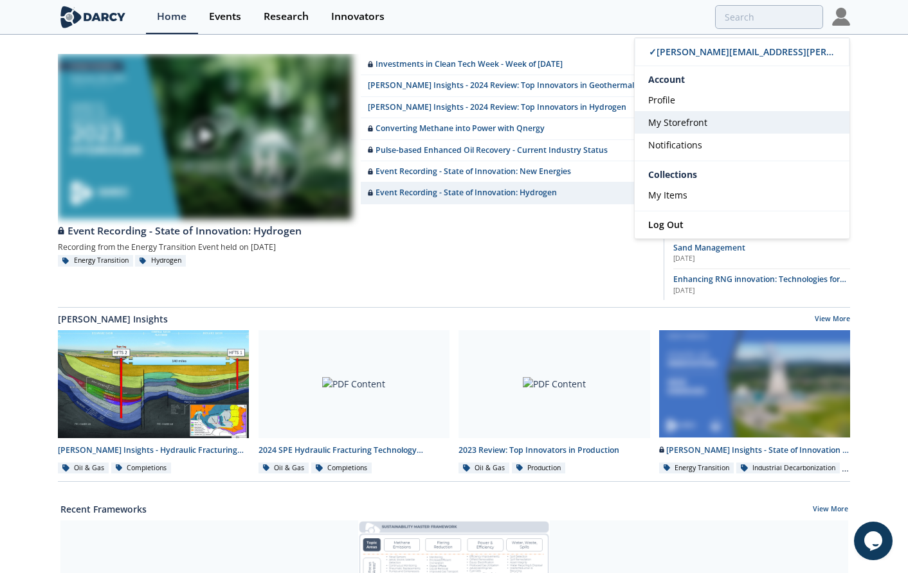
click at [661, 127] on span "My Storefront" at bounding box center [677, 122] width 59 height 12
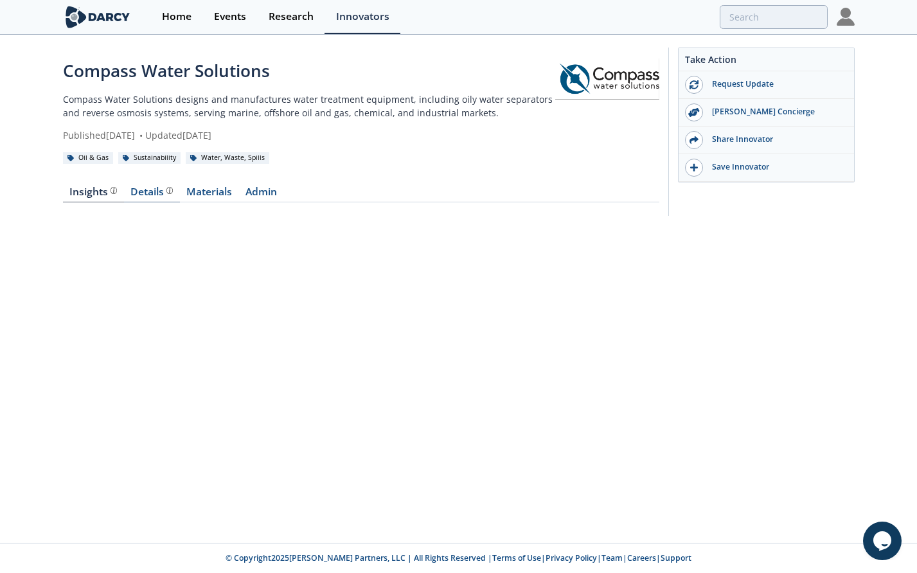
click at [132, 187] on div "Details" at bounding box center [152, 192] width 42 height 10
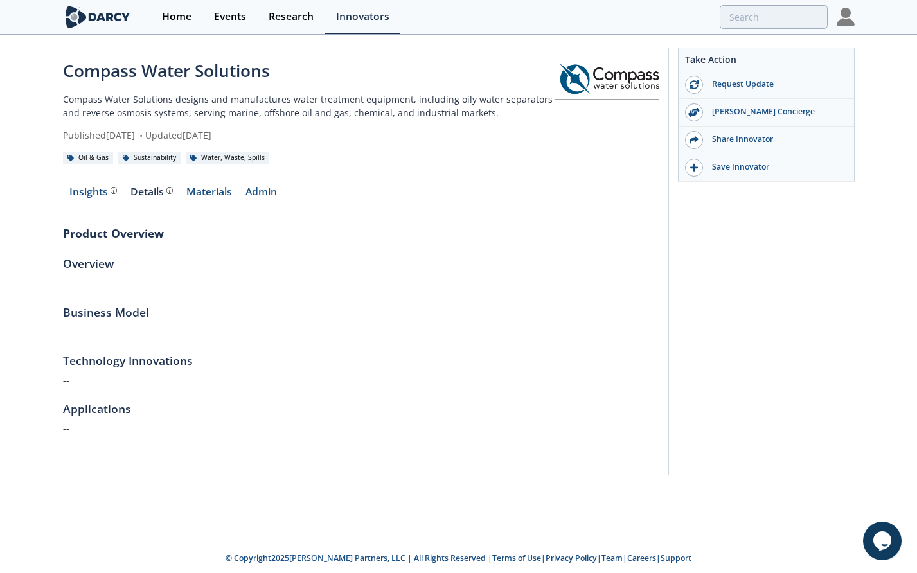
click at [207, 194] on link "Materials" at bounding box center [209, 194] width 59 height 15
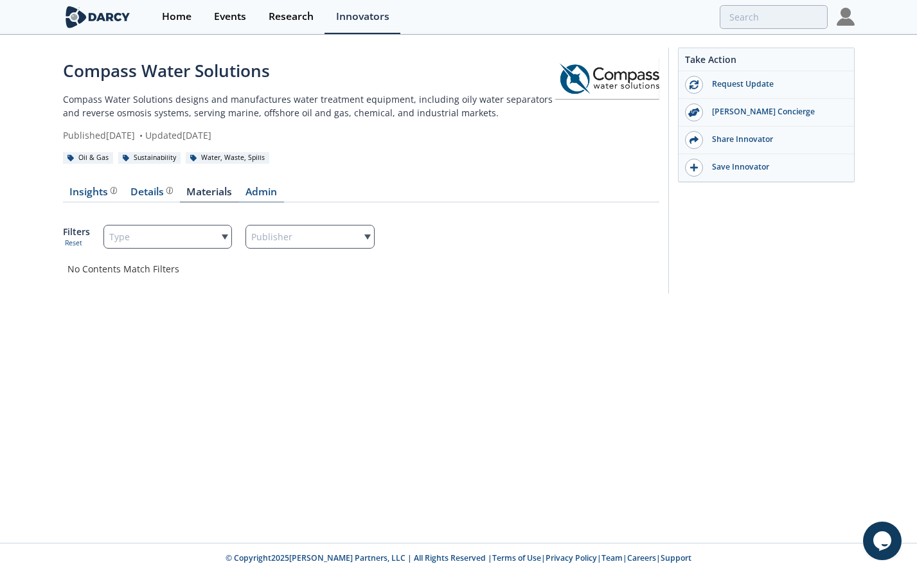
click at [263, 189] on link "Admin" at bounding box center [261, 194] width 45 height 15
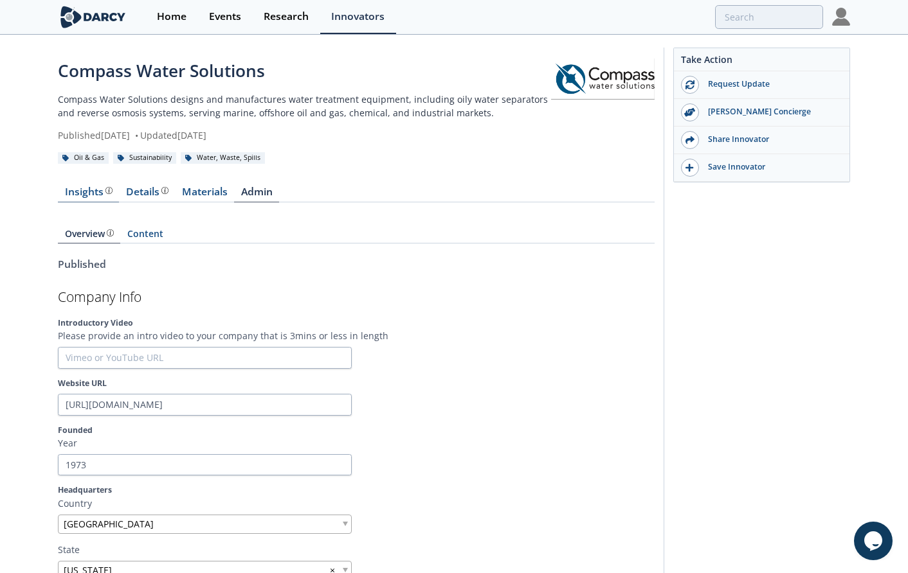
click at [82, 187] on div "Insights" at bounding box center [89, 192] width 48 height 10
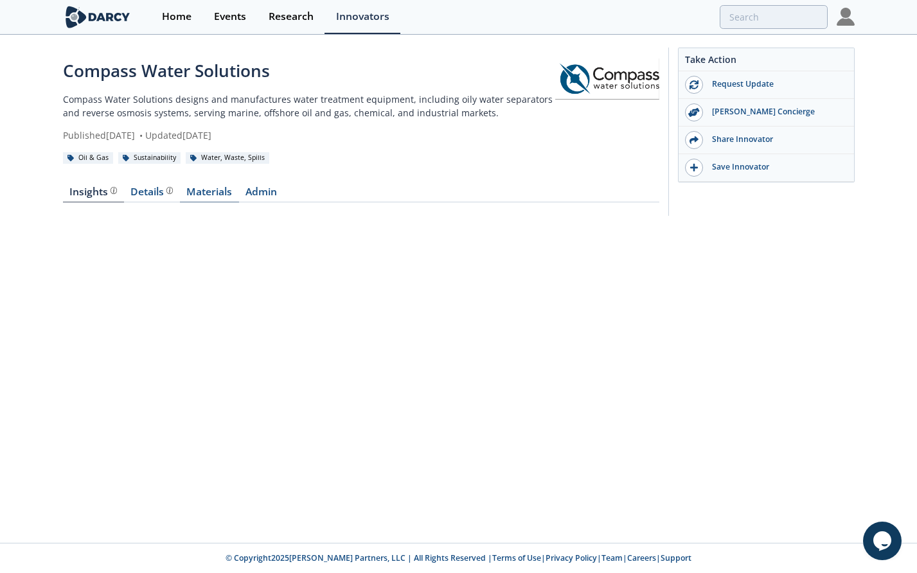
click at [212, 193] on link "Materials" at bounding box center [209, 194] width 59 height 15
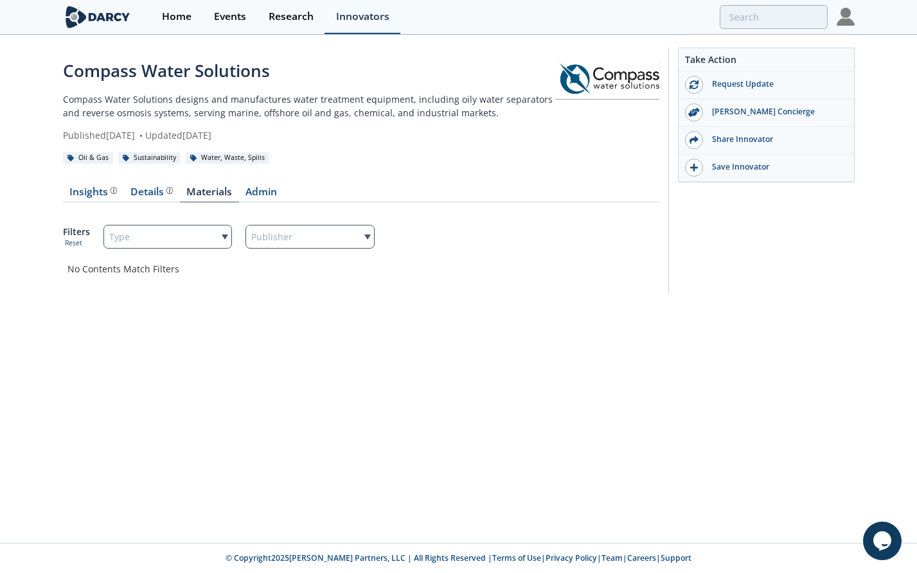
click at [384, 17] on div "Innovators" at bounding box center [362, 17] width 53 height 10
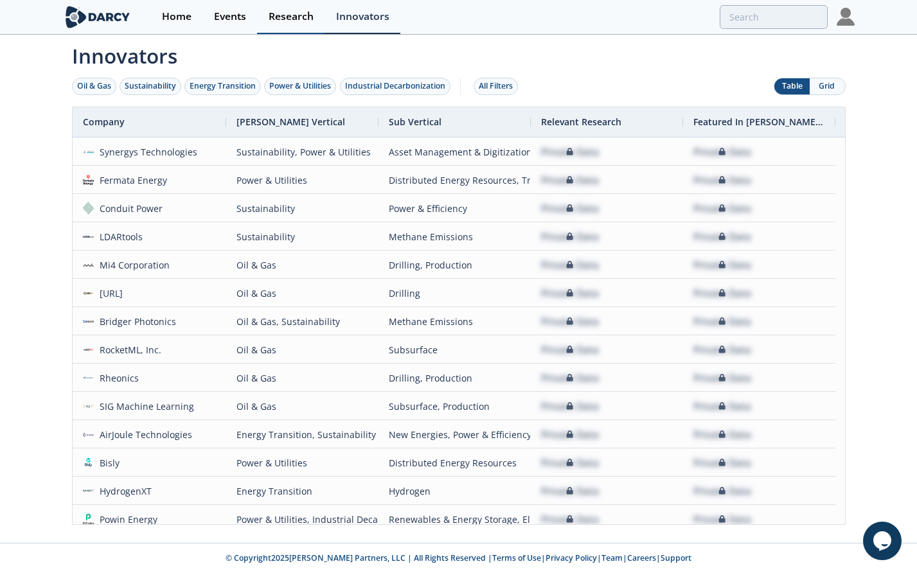
click at [283, 12] on div "Research" at bounding box center [291, 17] width 45 height 10
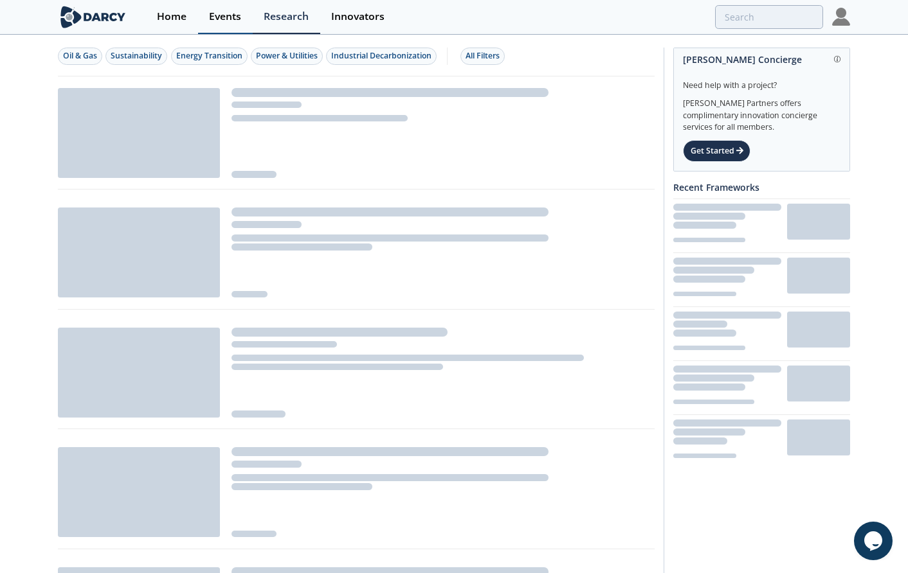
click at [221, 12] on div "Events" at bounding box center [225, 17] width 32 height 10
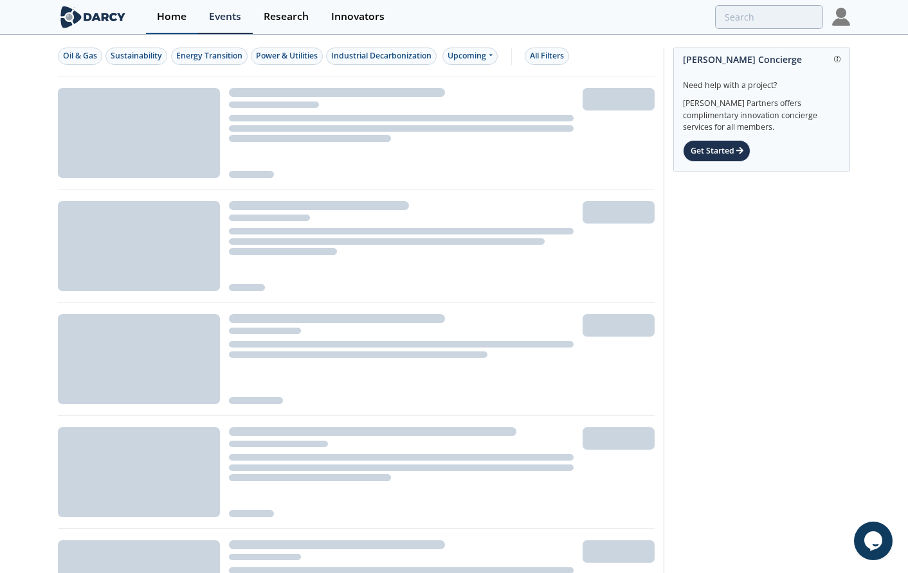
click at [168, 12] on div "Home" at bounding box center [172, 17] width 30 height 10
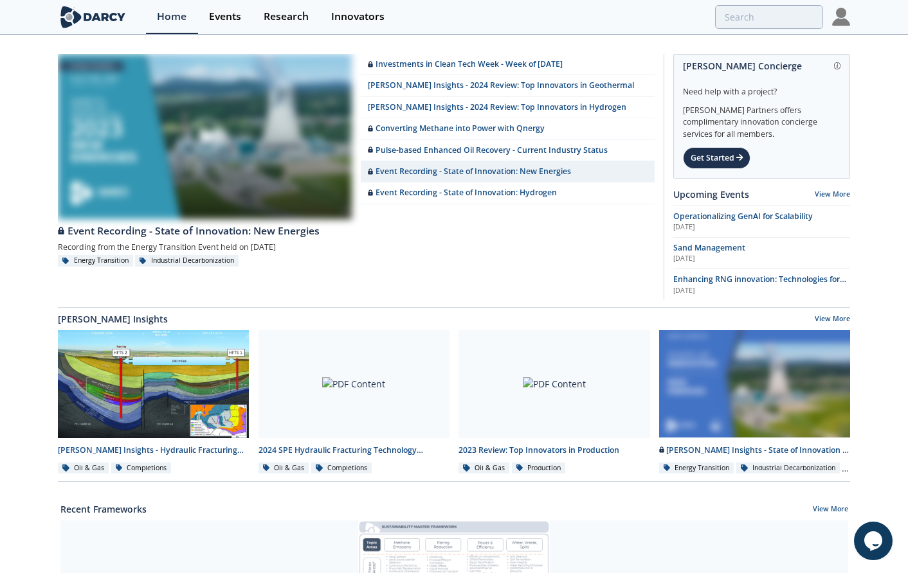
click at [835, 15] on img at bounding box center [841, 17] width 18 height 18
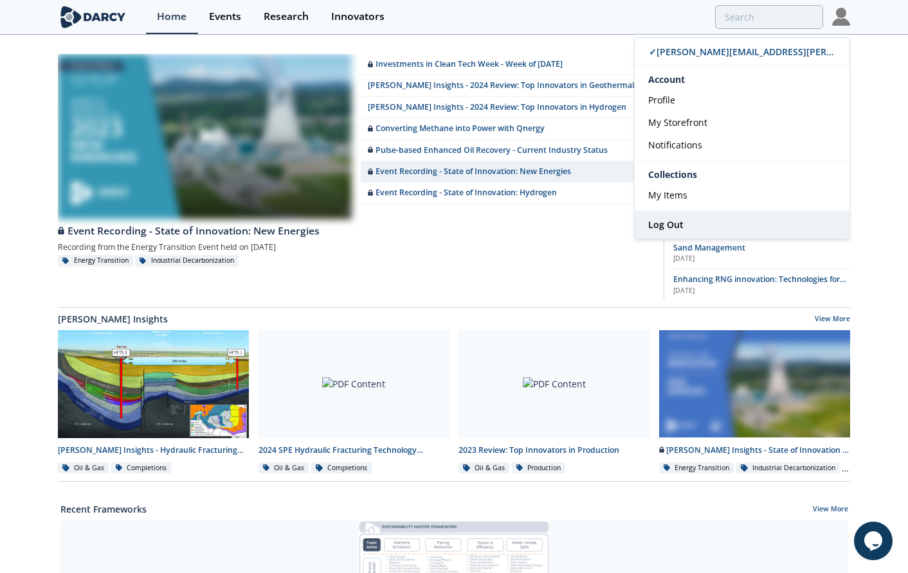
click at [670, 221] on span "Log Out" at bounding box center [665, 225] width 35 height 12
